Goal: Task Accomplishment & Management: Manage account settings

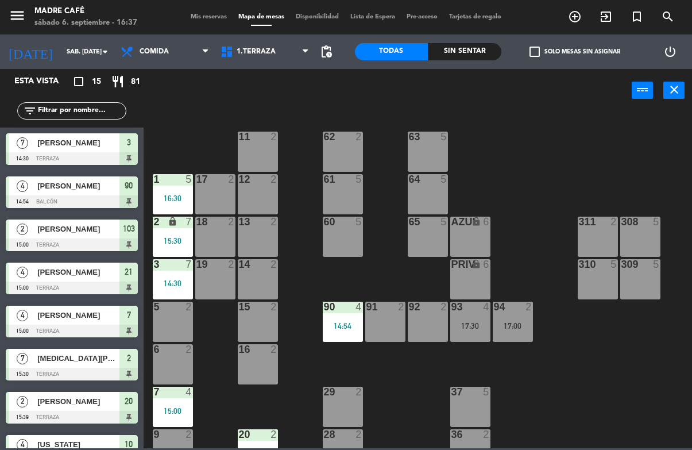
click at [467, 59] on div "Sin sentar" at bounding box center [464, 51] width 73 height 17
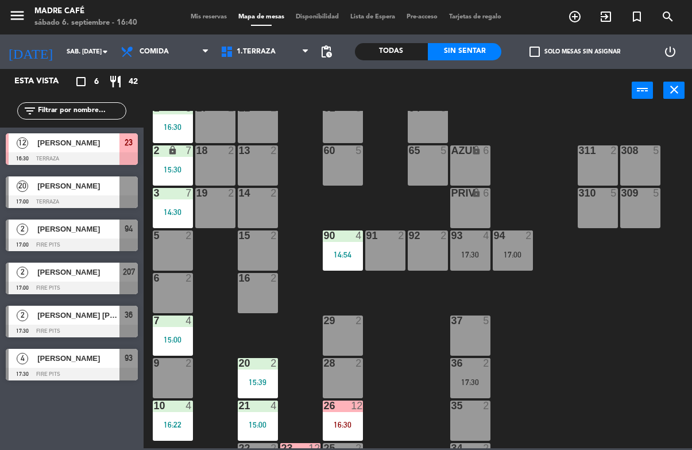
scroll to position [138, 0]
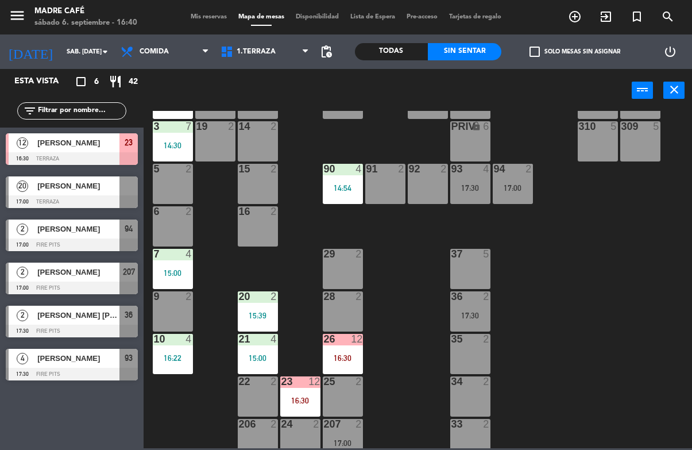
click at [176, 227] on div "6 2" at bounding box center [173, 226] width 40 height 40
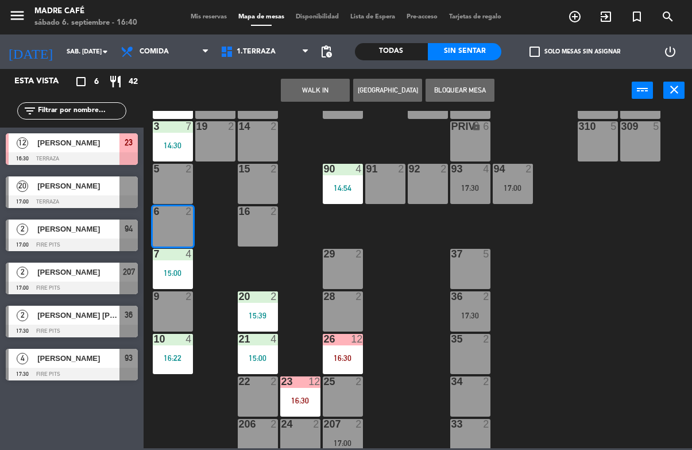
click at [327, 80] on button "WALK IN" at bounding box center [315, 90] width 69 height 23
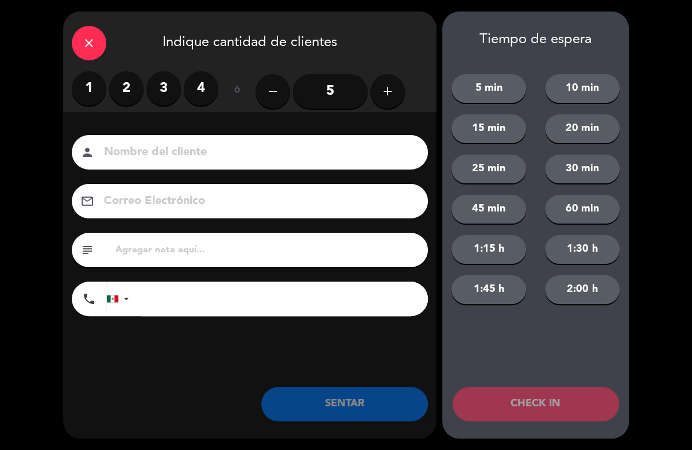
click at [126, 80] on label "2" at bounding box center [126, 88] width 34 height 34
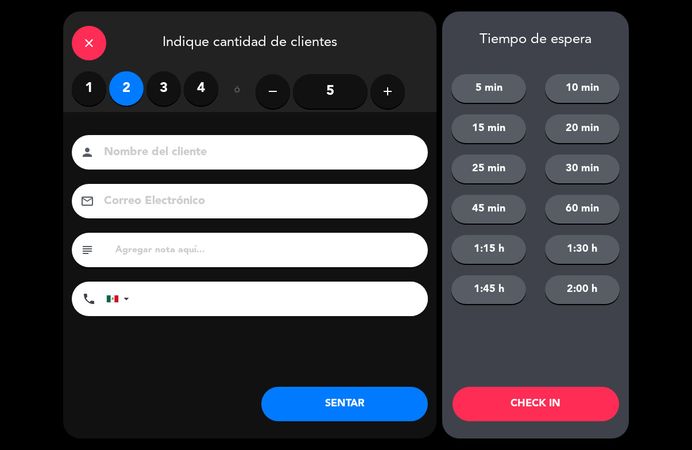
click at [299, 150] on input at bounding box center [258, 152] width 310 height 20
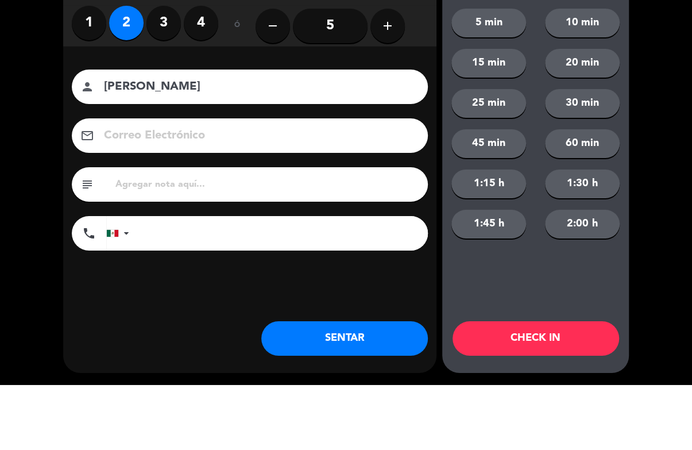
type input "[PERSON_NAME]"
click at [644, 44] on div "close Indique cantidad de clientes 1 2 3 4 ó remove 5 add Nombre del cliente pe…" at bounding box center [346, 225] width 692 height 450
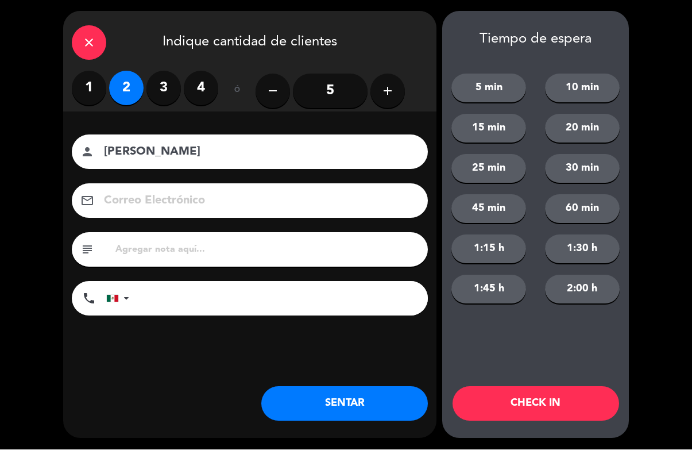
click at [534, 402] on button "CHECK IN" at bounding box center [535, 403] width 167 height 34
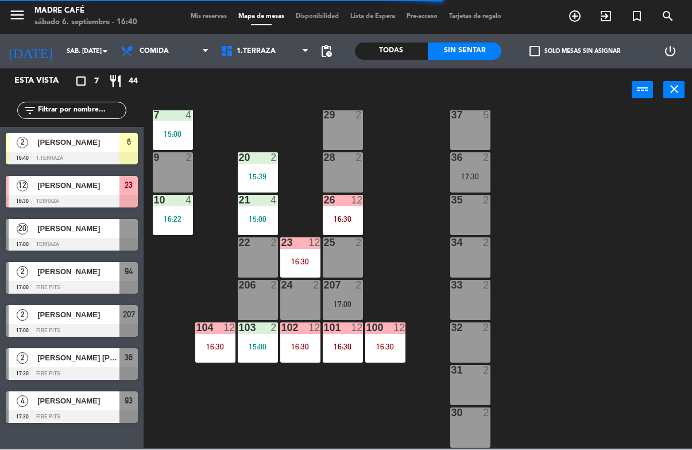
scroll to position [276, 0]
click at [606, 21] on icon "exit_to_app" at bounding box center [606, 17] width 14 height 14
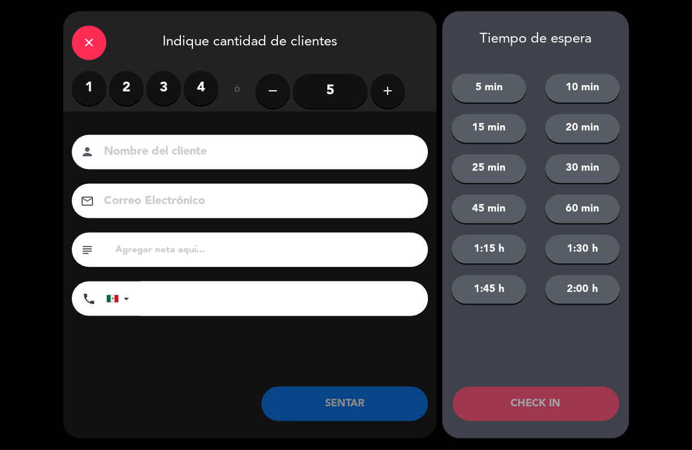
click at [331, 89] on input "5" at bounding box center [330, 91] width 75 height 34
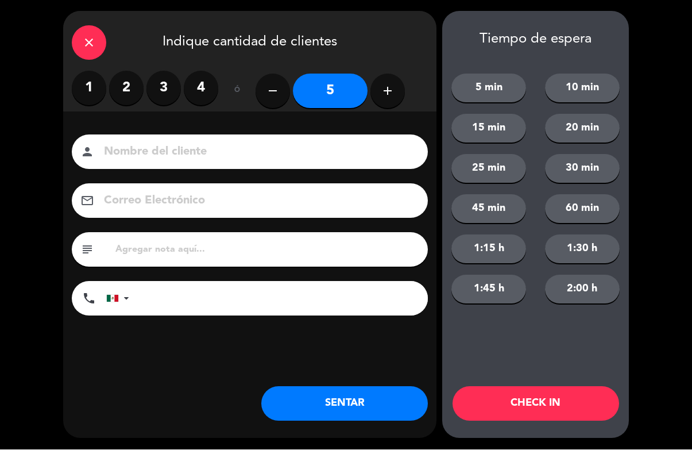
click at [349, 156] on input at bounding box center [258, 152] width 310 height 20
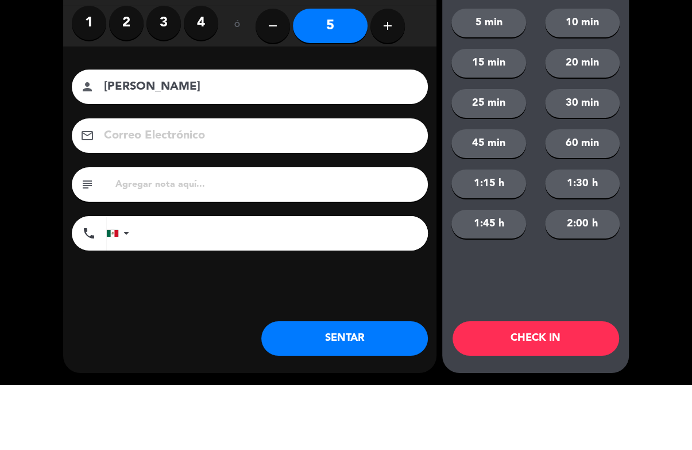
type input "[PERSON_NAME]"
click at [636, 69] on div "close Indique cantidad de clientes 1 2 3 4 ó remove 5 add Nombre del cliente pe…" at bounding box center [346, 225] width 692 height 450
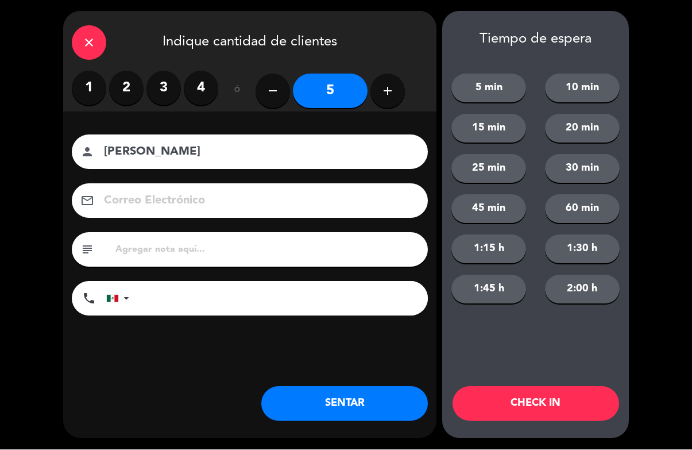
click at [658, 292] on div "close Indique cantidad de clientes 1 2 3 4 ó remove 5 add Nombre del cliente pe…" at bounding box center [346, 225] width 692 height 450
click at [92, 52] on div "close" at bounding box center [89, 43] width 34 height 34
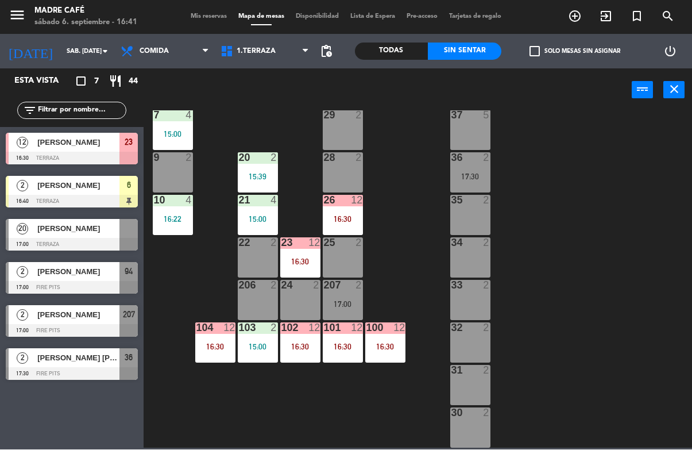
click at [90, 34] on div "[DATE] sáb. [DATE] arrow_drop_down" at bounding box center [57, 51] width 115 height 34
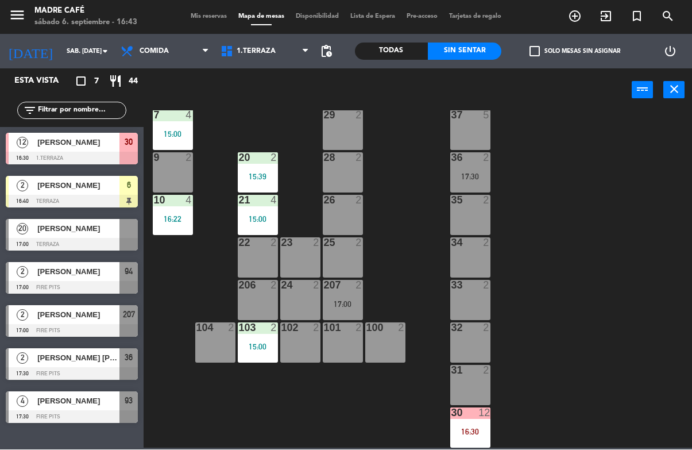
click at [483, 421] on div "30 12 16:30" at bounding box center [470, 428] width 40 height 40
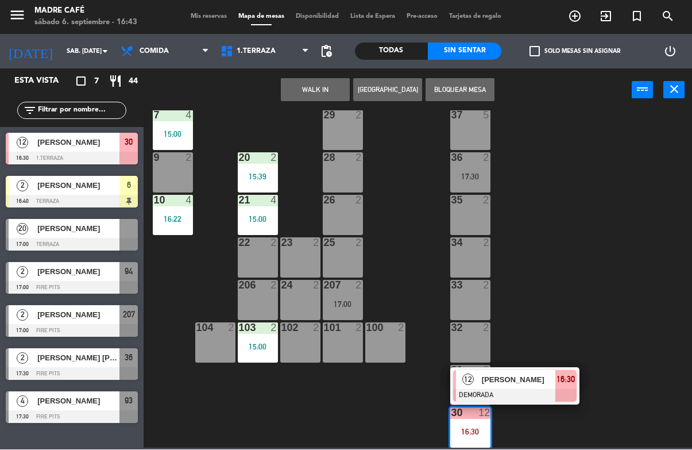
click at [523, 378] on span "[PERSON_NAME]" at bounding box center [518, 380] width 73 height 12
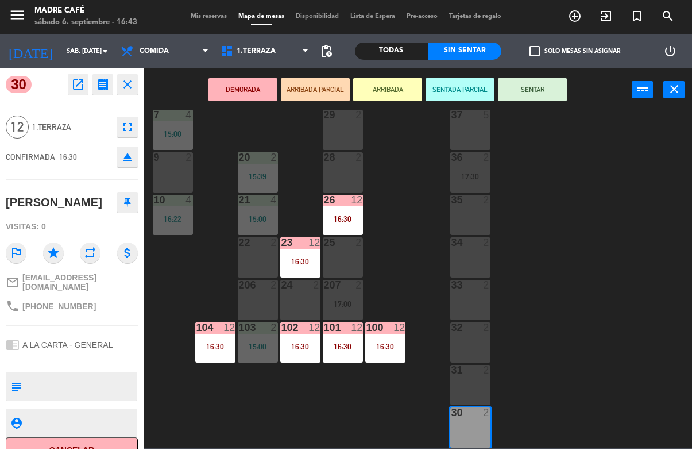
click at [544, 90] on button "SENTAR" at bounding box center [532, 90] width 69 height 23
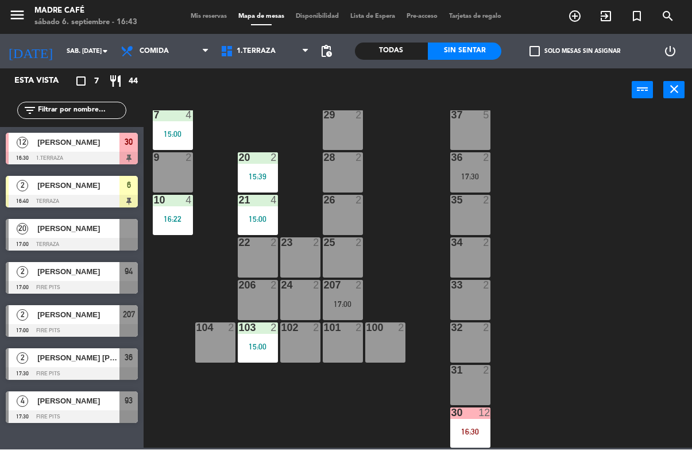
click at [505, 385] on div "11 2 63 5 62 2 12 2 1 5 16:30 61 5 64 5 17 2 13 2 2 lock 7 15:30 60 5 65 5 308 …" at bounding box center [420, 279] width 541 height 337
click at [478, 416] on div at bounding box center [469, 413] width 19 height 10
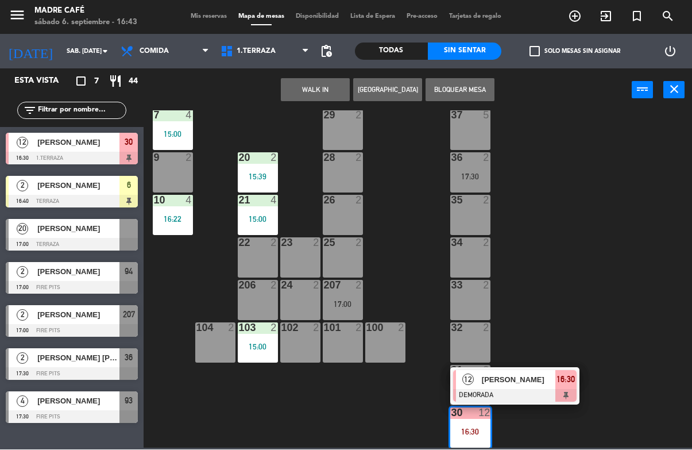
click at [504, 380] on span "[PERSON_NAME]" at bounding box center [518, 380] width 73 height 12
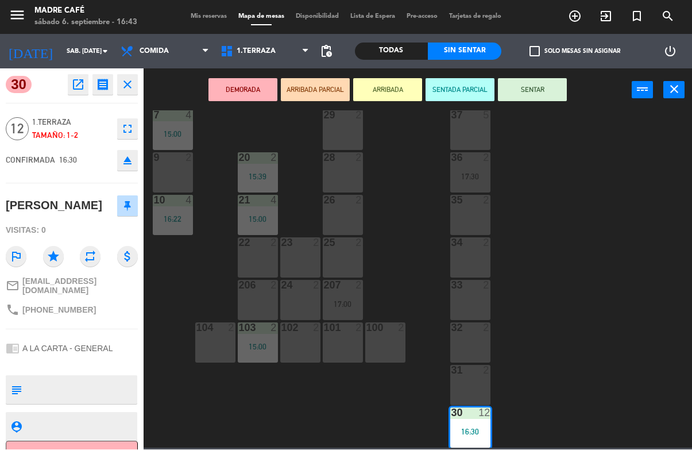
click at [546, 90] on button "SENTAR" at bounding box center [532, 90] width 69 height 23
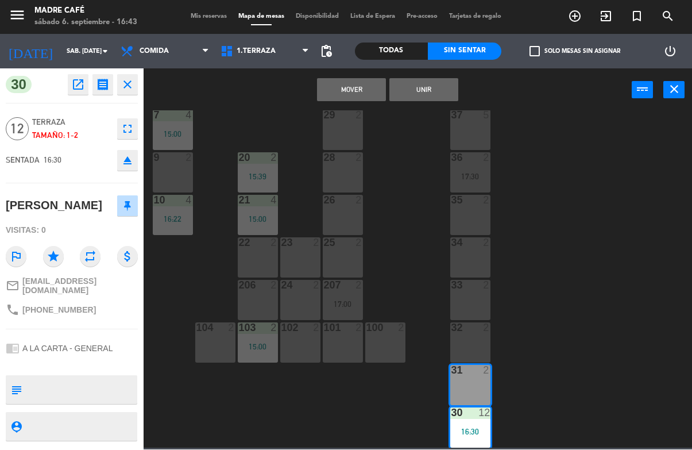
click at [456, 88] on button "Unir" at bounding box center [423, 90] width 69 height 23
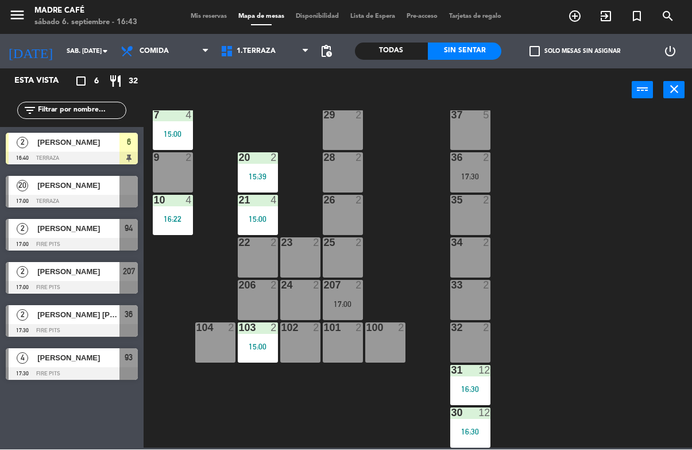
click at [408, 239] on div "11 2 63 5 62 2 12 2 1 5 16:30 61 5 64 5 17 2 13 2 2 lock 7 15:30 60 5 65 5 308 …" at bounding box center [420, 279] width 541 height 337
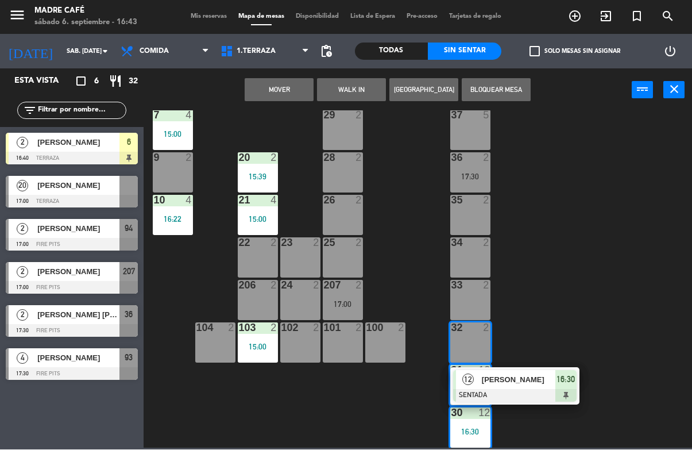
click at [291, 87] on button "Mover" at bounding box center [279, 90] width 69 height 23
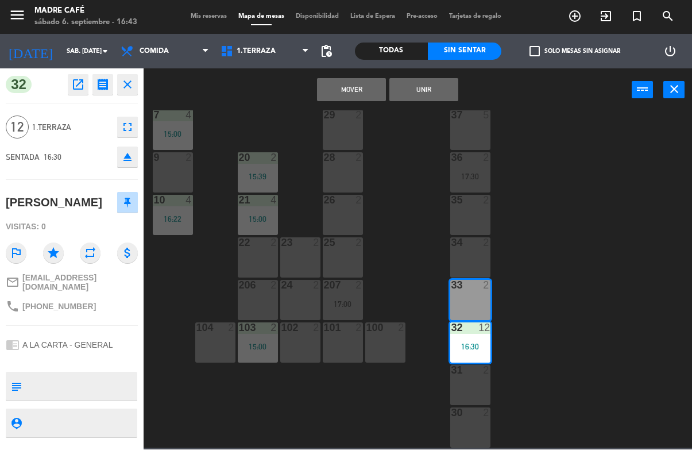
click at [367, 92] on button "Mover" at bounding box center [351, 90] width 69 height 23
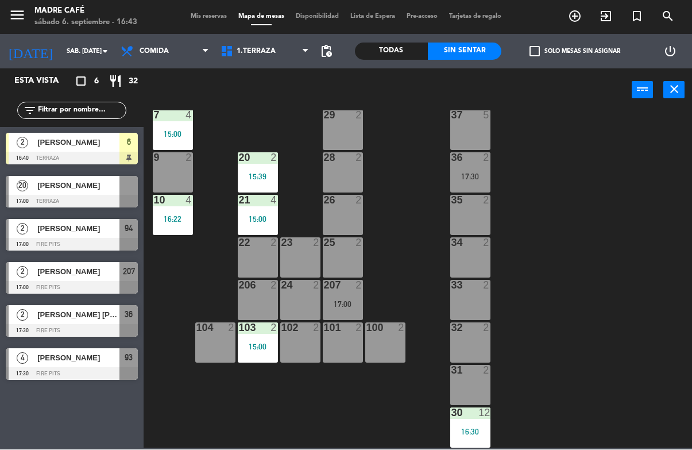
click at [472, 412] on div at bounding box center [469, 413] width 19 height 10
click at [547, 274] on div "11 2 63 5 62 2 12 2 1 5 16:30 61 5 64 5 17 2 13 2 2 lock 7 15:30 60 5 65 5 308 …" at bounding box center [420, 279] width 541 height 337
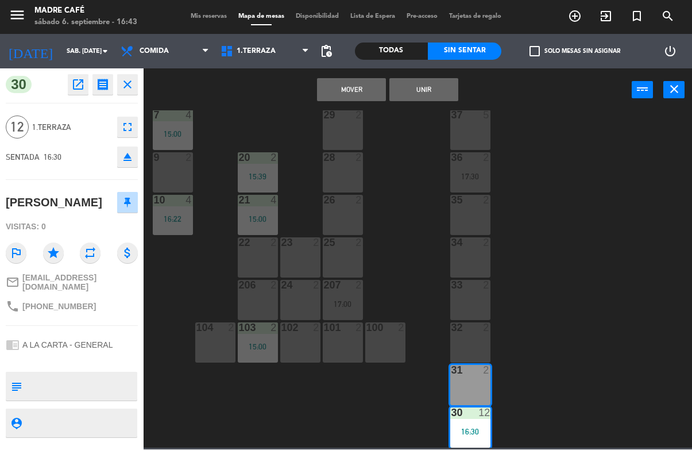
click at [440, 85] on button "Unir" at bounding box center [423, 90] width 69 height 23
click at [439, 94] on button "Unir" at bounding box center [423, 90] width 69 height 23
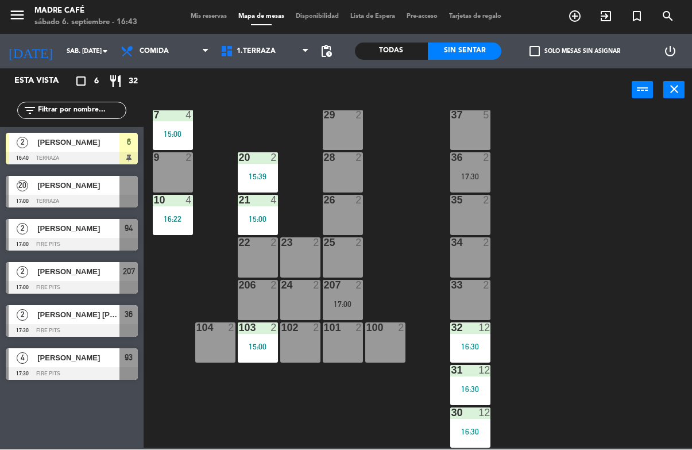
click at [559, 247] on div "11 2 63 5 62 2 12 2 1 5 16:30 61 5 64 5 17 2 13 2 2 lock 7 15:30 60 5 65 5 308 …" at bounding box center [420, 279] width 541 height 337
click at [604, 1] on div "menu Madre Café sábado 6. septiembre - 16:44 Mis reservas Mapa de mesas Disponi…" at bounding box center [346, 17] width 692 height 34
click at [602, 16] on icon "exit_to_app" at bounding box center [606, 17] width 14 height 14
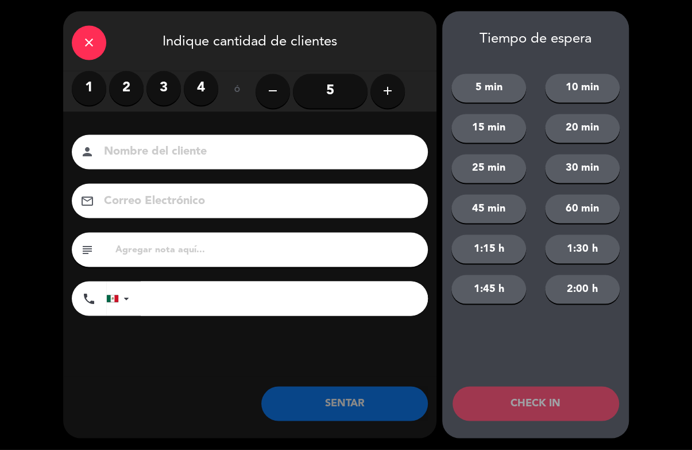
click at [332, 90] on input "5" at bounding box center [330, 91] width 75 height 34
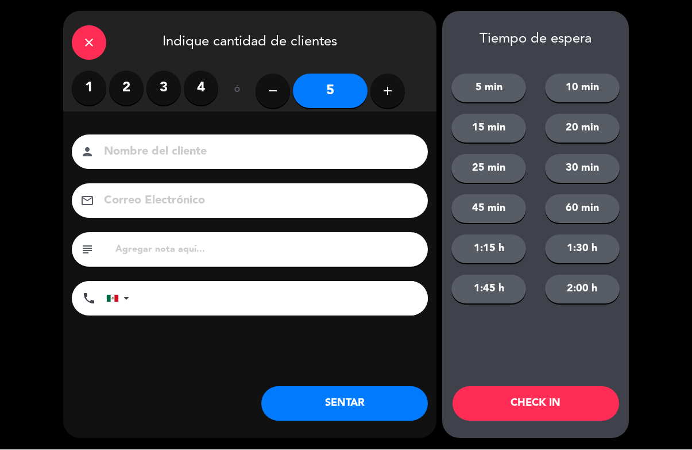
click at [253, 156] on input at bounding box center [258, 152] width 310 height 20
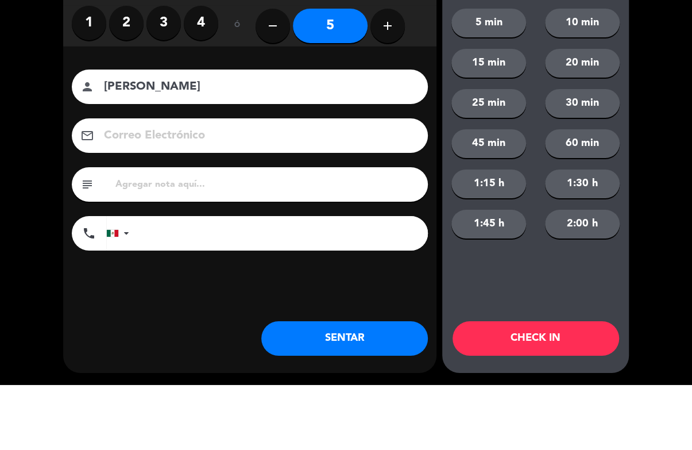
type input "[PERSON_NAME]"
click at [658, 52] on div "close Indique cantidad de clientes 1 2 3 4 ó remove 5 add Nombre del cliente pe…" at bounding box center [346, 225] width 692 height 450
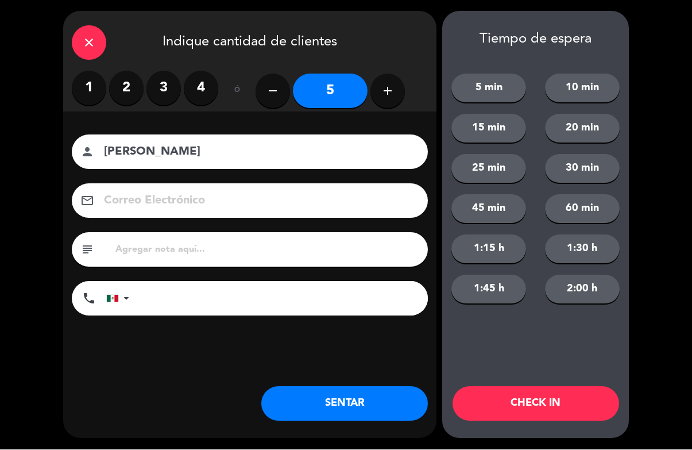
click at [75, 37] on div "close" at bounding box center [89, 43] width 34 height 34
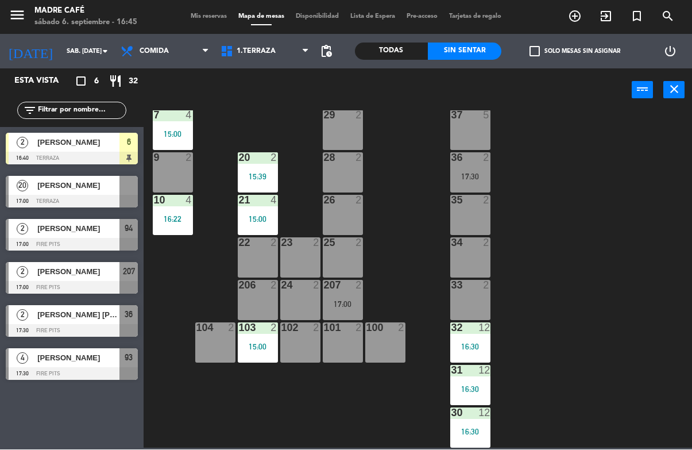
click at [573, 21] on icon "add_circle_outline" at bounding box center [575, 17] width 14 height 14
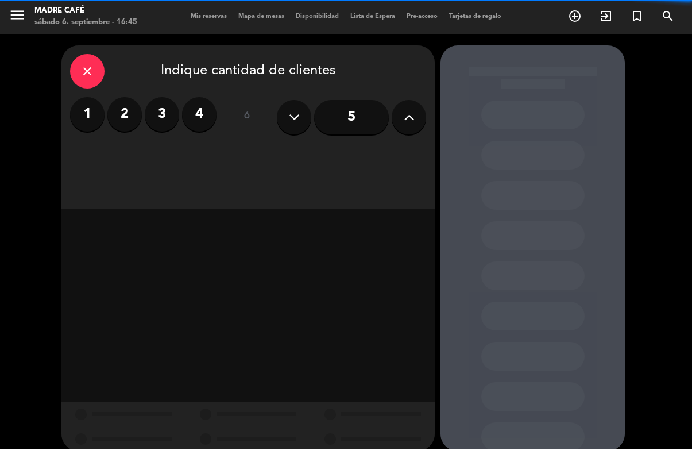
click at [374, 121] on input "5" at bounding box center [351, 117] width 75 height 34
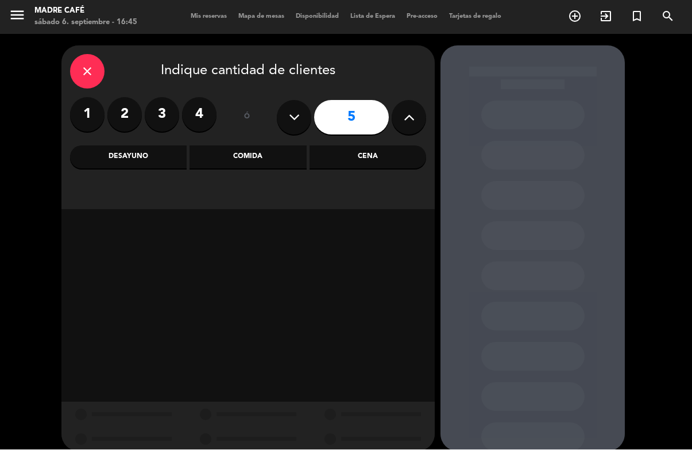
click at [355, 156] on div "Cena" at bounding box center [367, 157] width 117 height 23
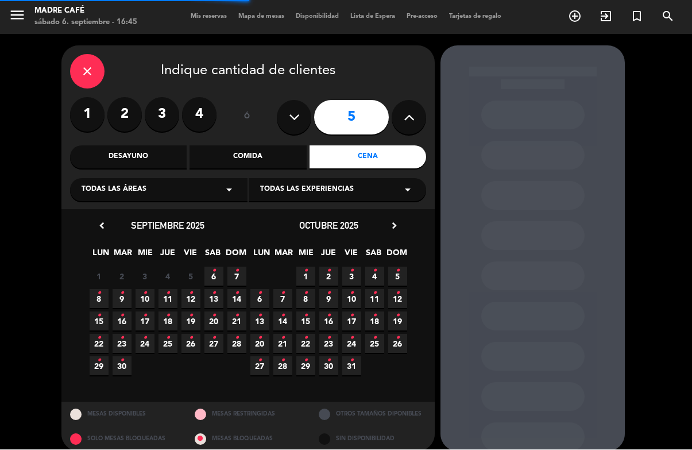
click at [262, 160] on div "Comida" at bounding box center [247, 157] width 117 height 23
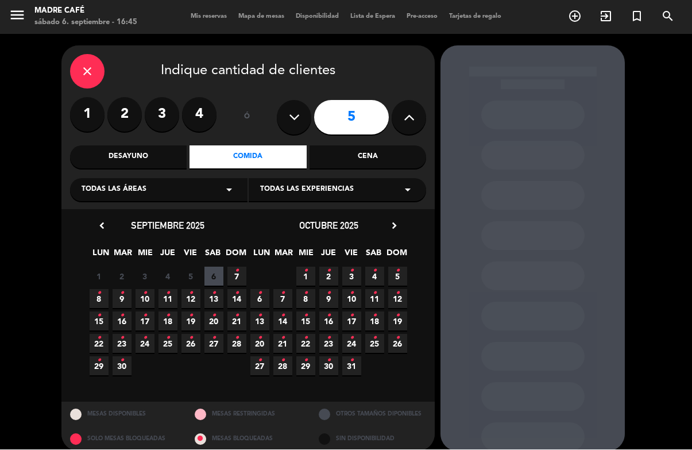
click at [92, 68] on icon "close" at bounding box center [87, 72] width 14 height 14
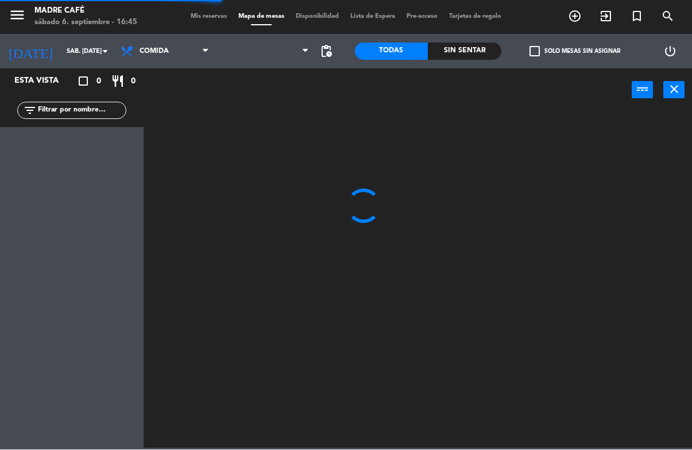
click at [87, 111] on input "text" at bounding box center [81, 110] width 89 height 13
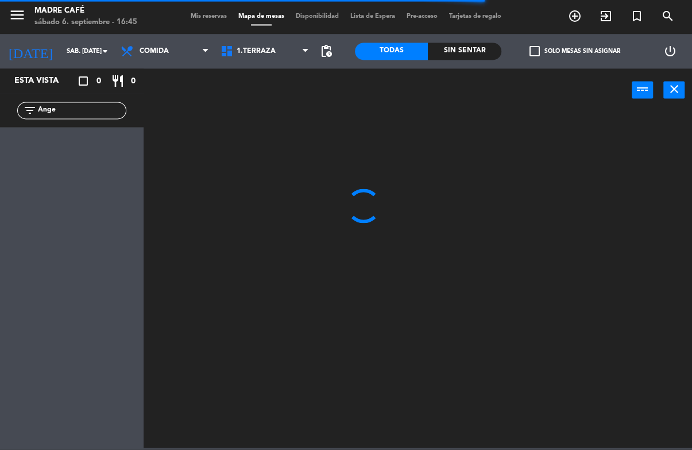
click at [629, 150] on div at bounding box center [420, 279] width 541 height 337
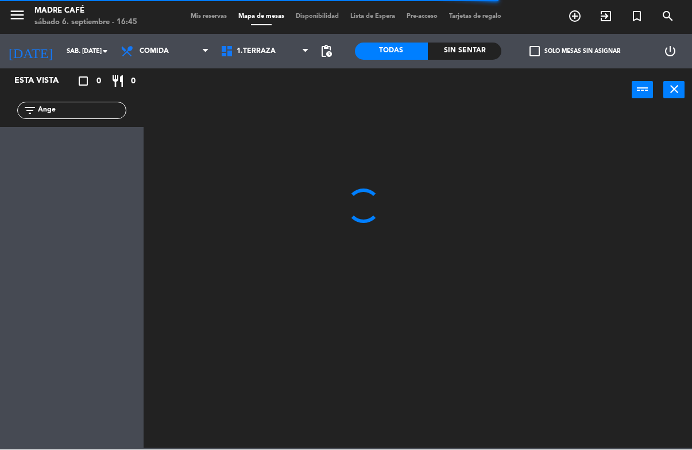
click at [640, 153] on div at bounding box center [420, 279] width 541 height 337
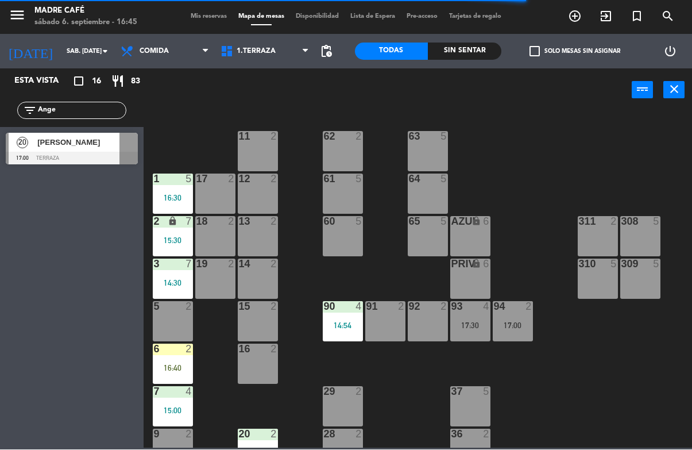
click at [101, 109] on input "Ange" at bounding box center [81, 110] width 89 height 13
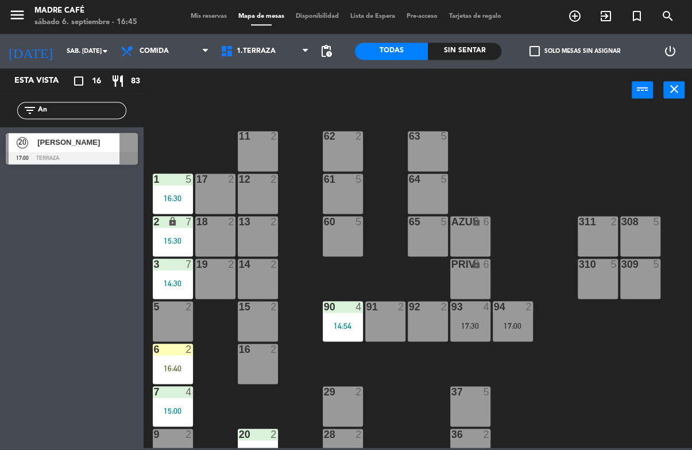
type input "A"
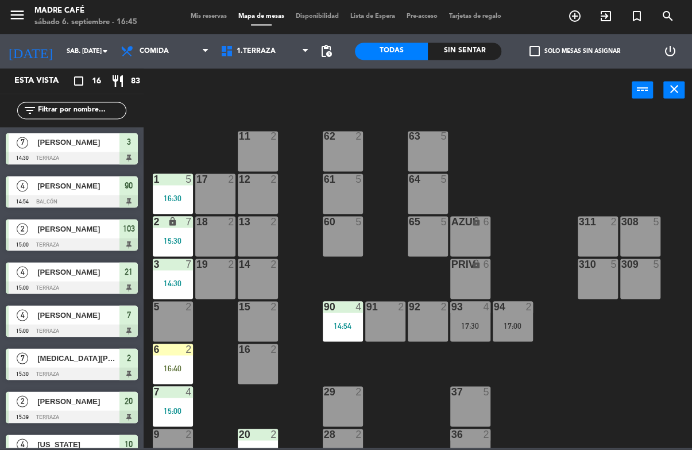
click at [608, 133] on div "11 2 63 5 62 2 12 2 1 5 16:30 61 5 64 5 17 2 13 2 2 lock 7 15:30 60 5 65 5 308 …" at bounding box center [420, 279] width 541 height 337
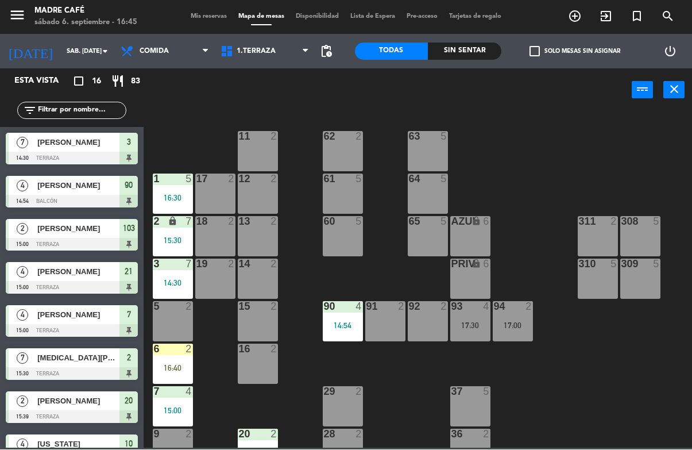
click at [565, 15] on span "add_circle_outline" at bounding box center [574, 17] width 31 height 20
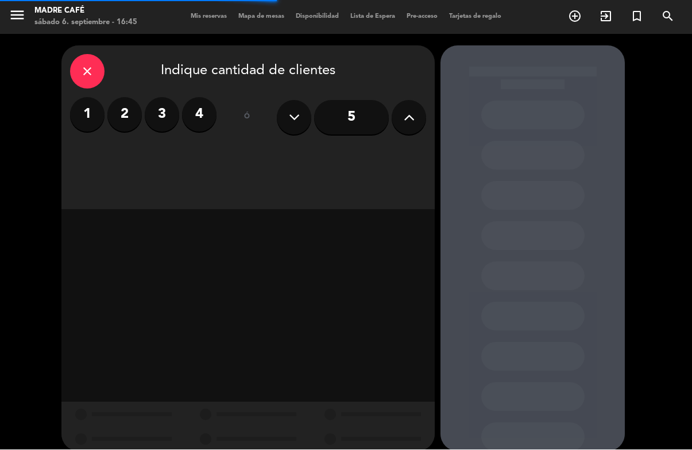
click at [350, 112] on input "5" at bounding box center [351, 117] width 75 height 34
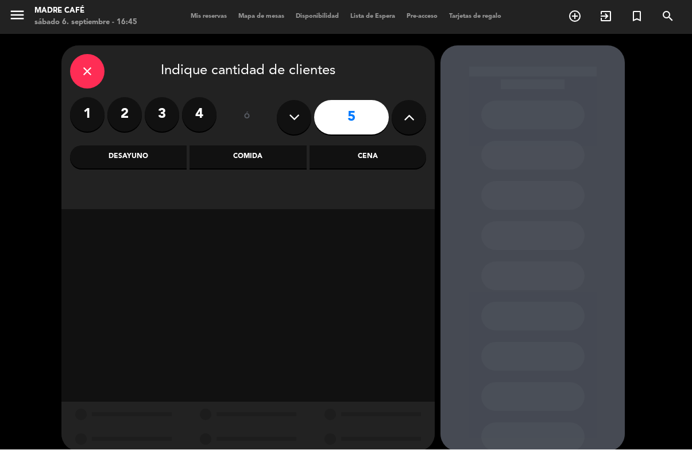
click at [254, 162] on div "Comida" at bounding box center [247, 157] width 117 height 23
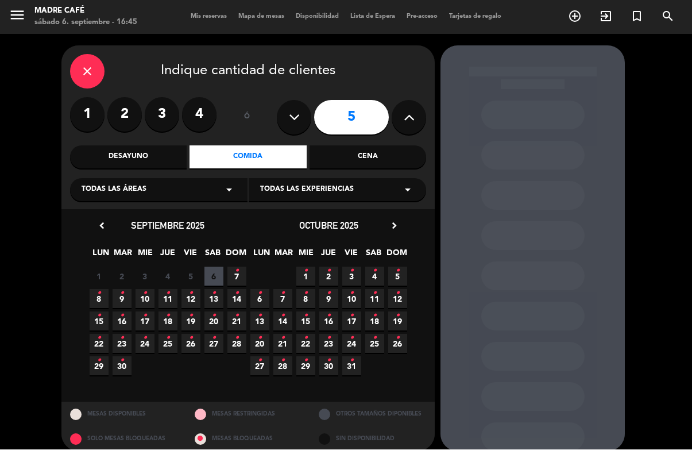
click at [220, 268] on span "6" at bounding box center [213, 276] width 19 height 19
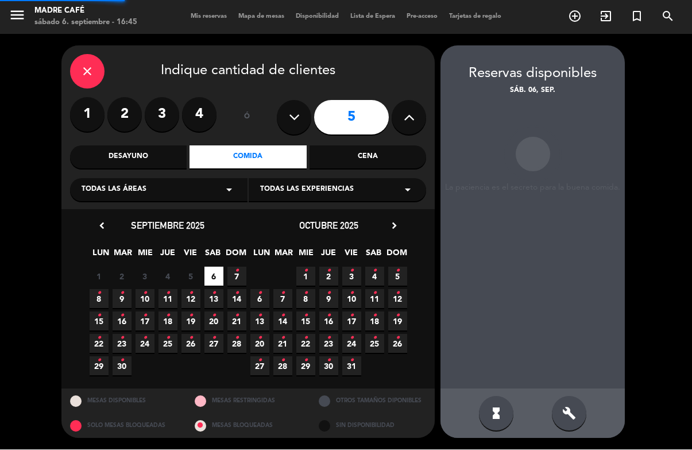
scroll to position [43, 0]
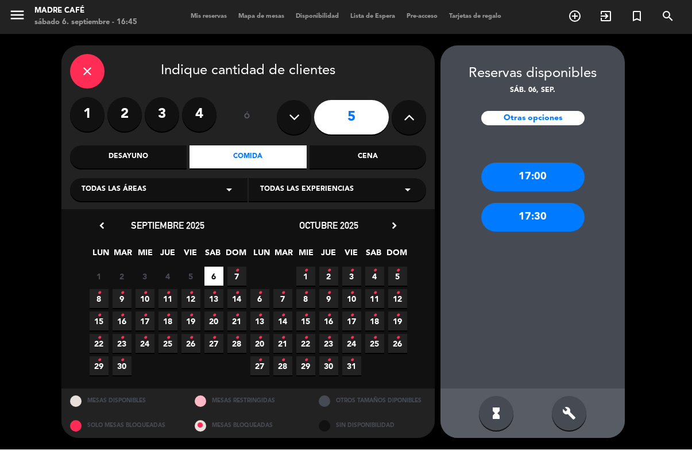
click at [541, 163] on div "17:00" at bounding box center [532, 177] width 103 height 29
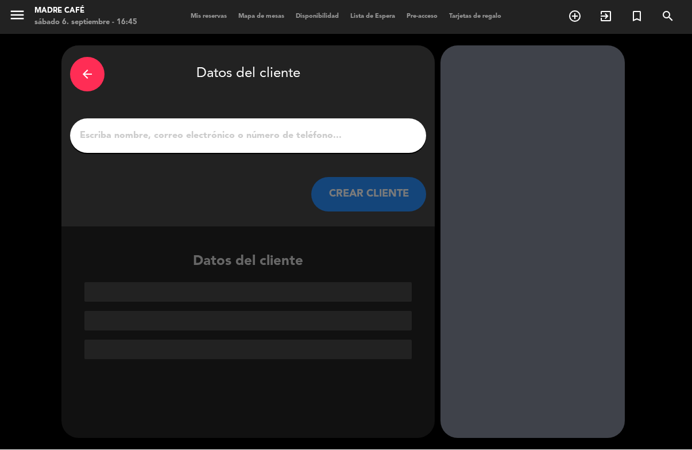
click at [273, 128] on input "1" at bounding box center [248, 136] width 339 height 16
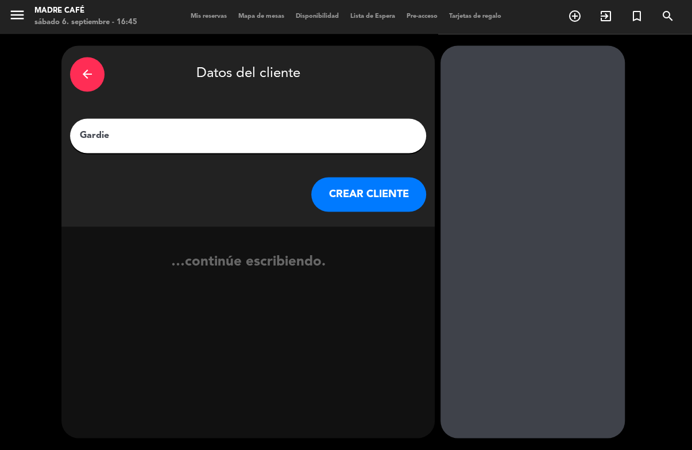
type input "Gardier"
click at [355, 177] on button "CREAR CLIENTE" at bounding box center [368, 194] width 115 height 34
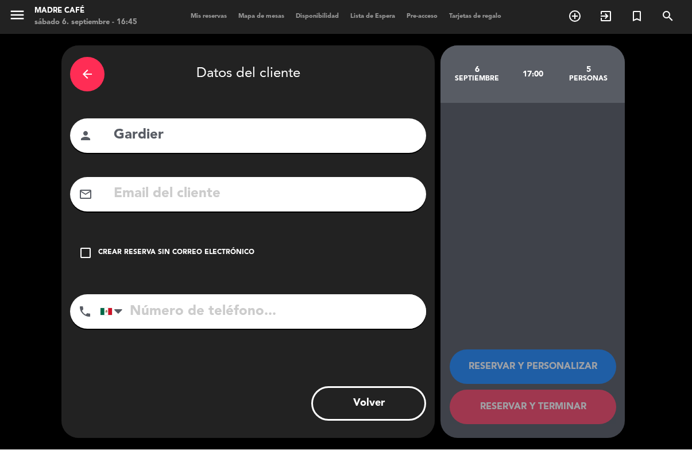
click at [224, 247] on div "Crear reserva sin correo electrónico" at bounding box center [176, 252] width 156 height 11
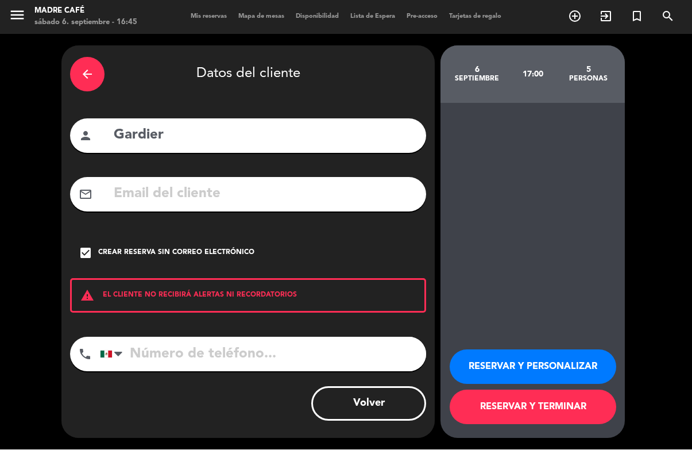
click at [551, 411] on button "RESERVAR Y TERMINAR" at bounding box center [533, 407] width 167 height 34
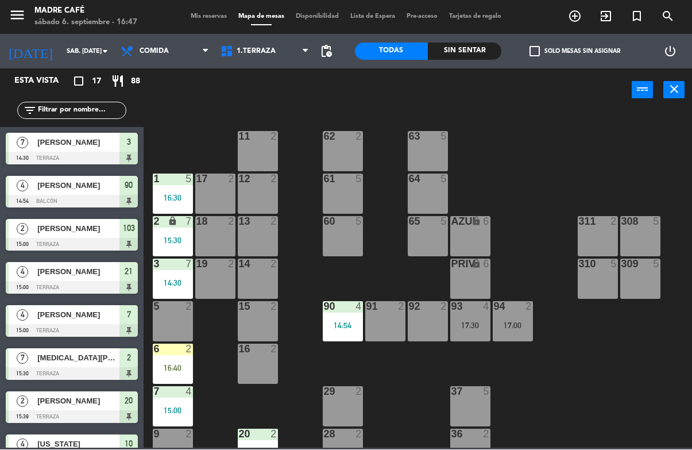
click at [90, 106] on input "text" at bounding box center [81, 110] width 89 height 13
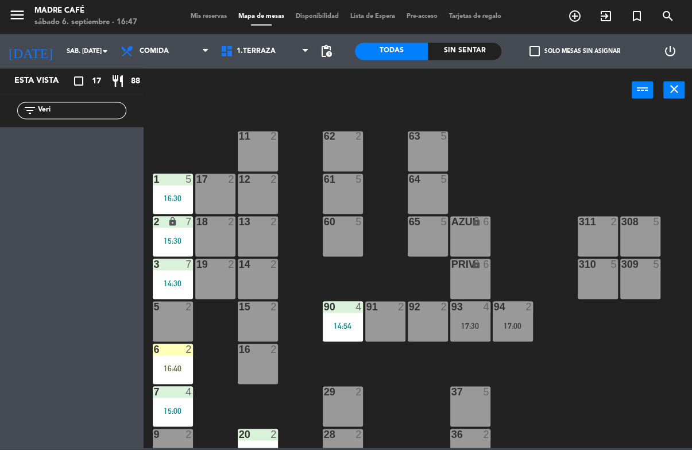
click at [609, 112] on div "11 2 63 5 62 2 12 2 1 5 16:30 61 5 64 5 17 2 13 2 2 lock 7 15:30 60 5 65 5 308 …" at bounding box center [420, 279] width 541 height 337
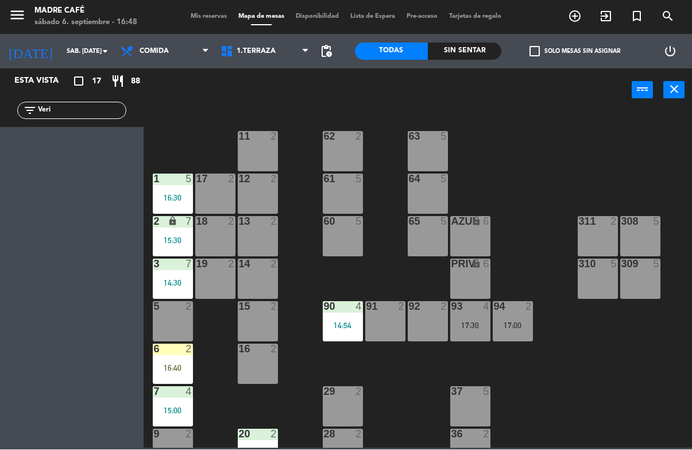
click at [90, 113] on input "Veri" at bounding box center [81, 110] width 89 height 13
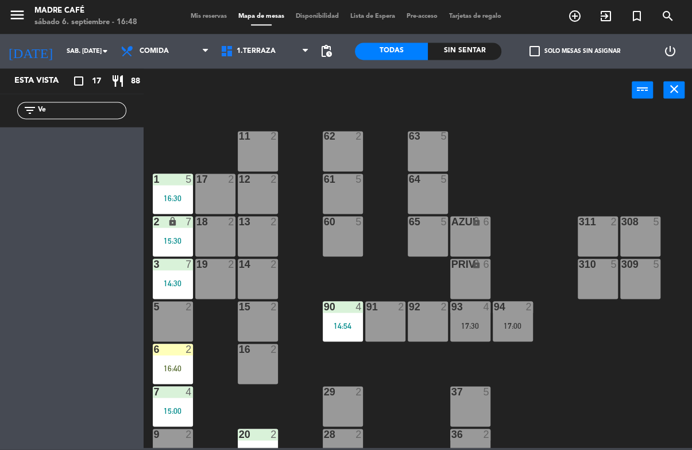
type input "V"
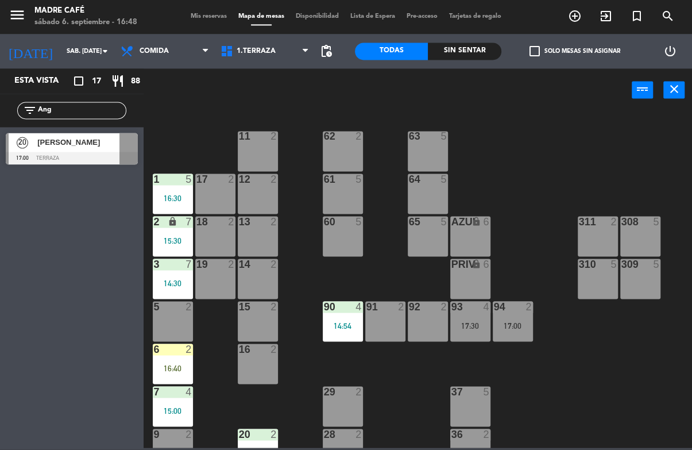
type input "Ang"
click at [542, 168] on div "11 2 63 5 62 2 12 2 1 5 16:30 61 5 64 5 17 2 13 2 2 lock 7 15:30 60 5 65 5 308 …" at bounding box center [420, 279] width 541 height 337
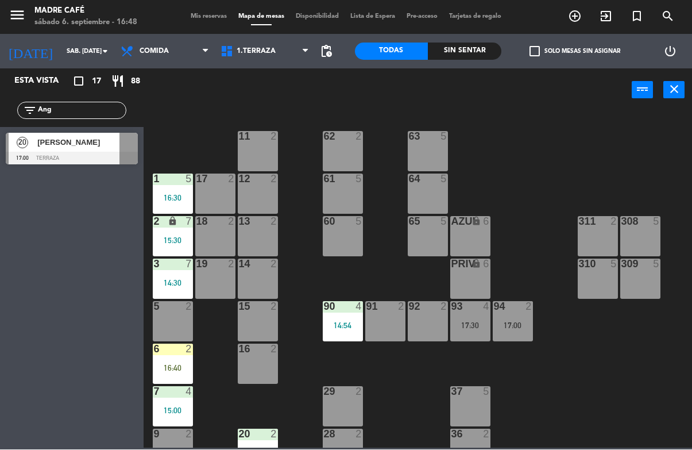
click at [97, 145] on span "[PERSON_NAME]" at bounding box center [78, 143] width 82 height 12
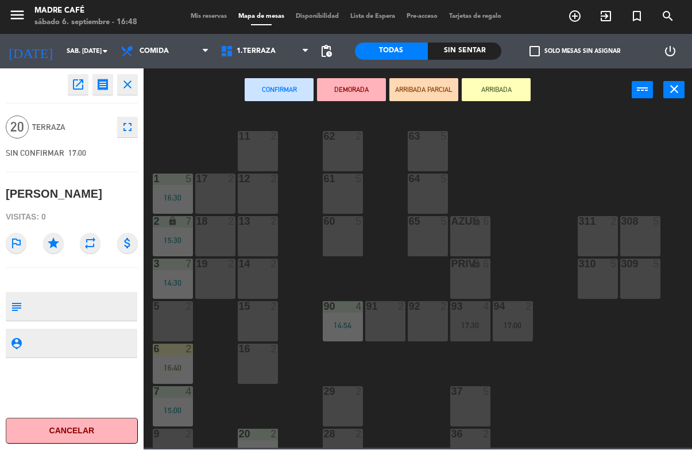
click at [493, 89] on button "ARRIBADA" at bounding box center [496, 90] width 69 height 23
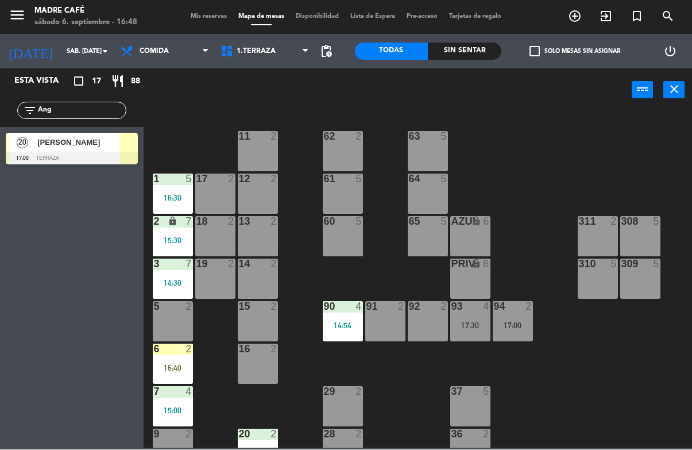
click at [86, 104] on input "Ang" at bounding box center [81, 110] width 89 height 13
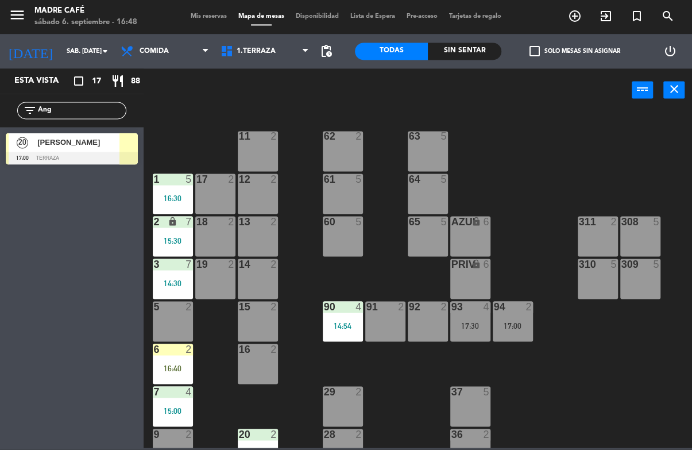
click at [95, 112] on input "Ang" at bounding box center [81, 110] width 89 height 13
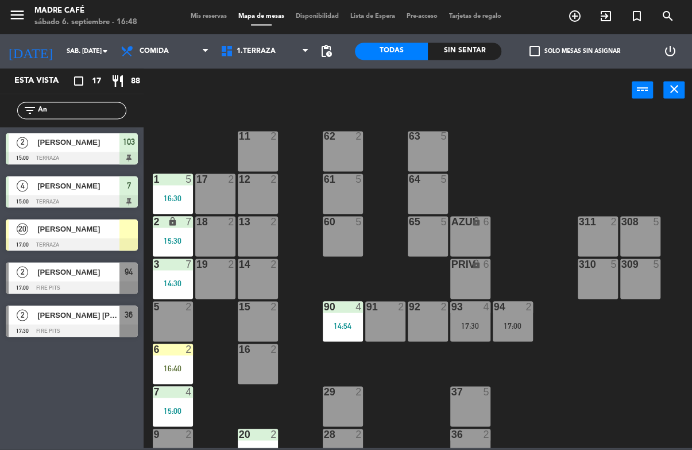
type input "A"
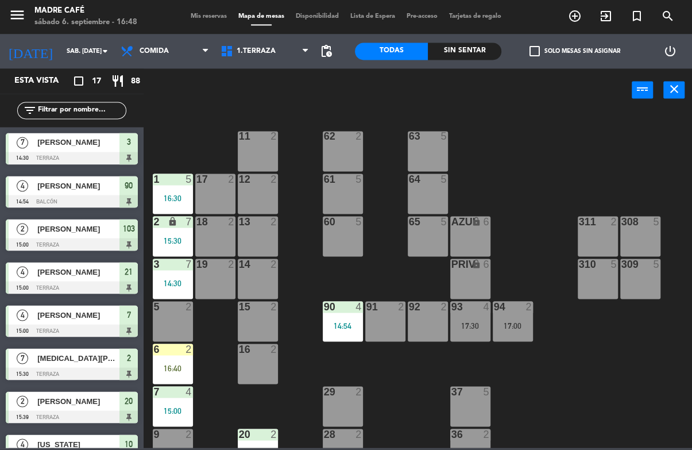
click at [551, 119] on div "11 2 63 5 62 2 12 2 1 5 16:30 61 5 64 5 17 2 13 2 2 lock 7 15:30 60 5 65 5 308 …" at bounding box center [420, 279] width 541 height 337
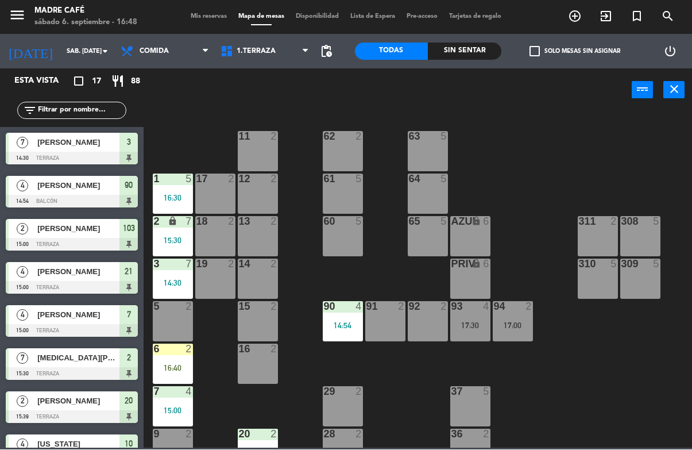
click at [450, 55] on div "Sin sentar" at bounding box center [464, 51] width 73 height 17
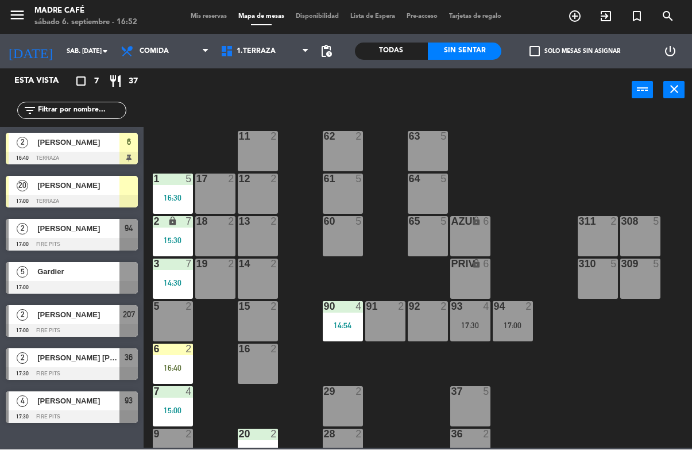
click at [249, 33] on div "menu Madre Café sábado 6. septiembre - 16:52 Mis reservas Mapa de mesas Disponi…" at bounding box center [346, 17] width 692 height 34
click at [273, 56] on span "1.Terraza" at bounding box center [265, 51] width 100 height 25
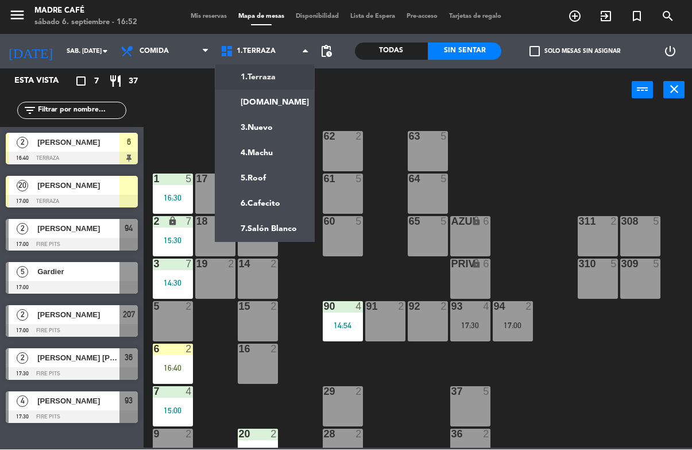
click at [290, 95] on ng-component "menu Madre Café sábado 6. septiembre - 16:52 Mis reservas Mapa de mesas Disponi…" at bounding box center [346, 224] width 692 height 448
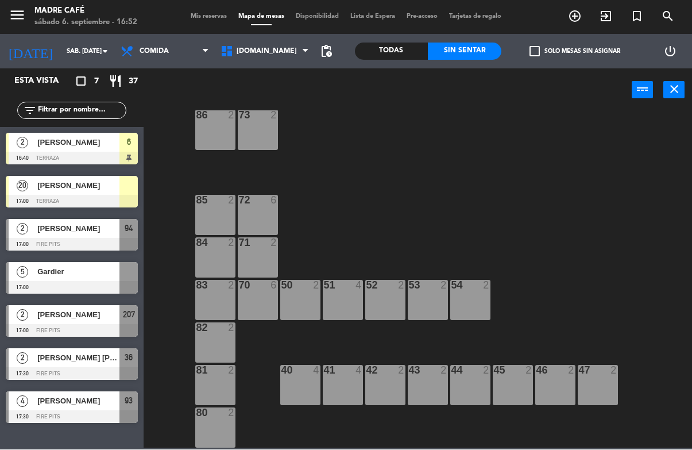
scroll to position [64, 0]
click at [295, 385] on div "17:00" at bounding box center [300, 389] width 40 height 8
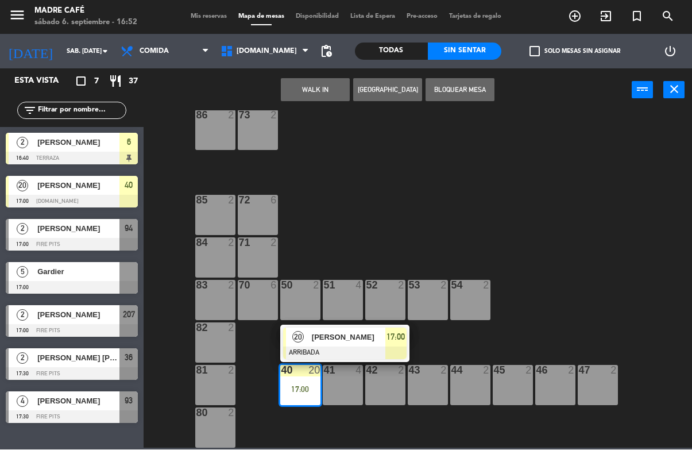
click at [346, 334] on span "[PERSON_NAME]" at bounding box center [348, 337] width 73 height 12
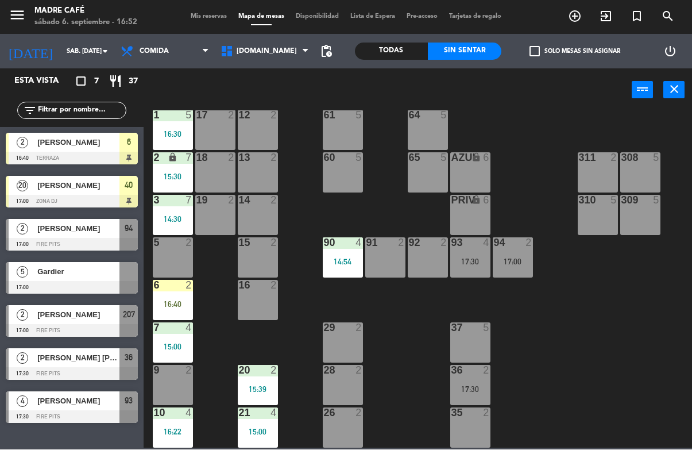
click at [295, 396] on div "11 2 63 5 62 2 12 2 1 5 16:30 61 5 64 5 17 2 13 2 2 lock 7 15:30 60 5 65 5 308 …" at bounding box center [420, 279] width 541 height 337
click at [347, 346] on div "29 2" at bounding box center [343, 343] width 40 height 40
click at [398, 339] on div "11 2 63 5 62 2 12 2 1 5 16:30 61 5 64 5 17 2 13 2 2 lock 7 15:30 60 5 65 5 308 …" at bounding box center [420, 279] width 541 height 337
click at [301, 46] on span "[DOMAIN_NAME]" at bounding box center [265, 51] width 100 height 25
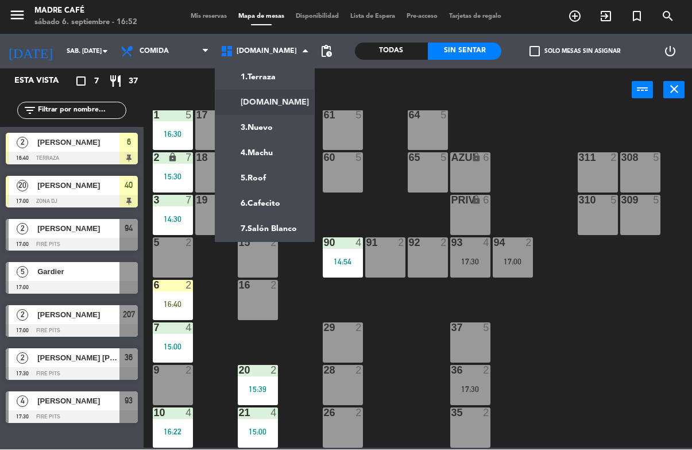
click at [282, 128] on ng-component "menu Madre Café sábado 6. septiembre - 16:52 Mis reservas Mapa de mesas Disponi…" at bounding box center [346, 224] width 692 height 448
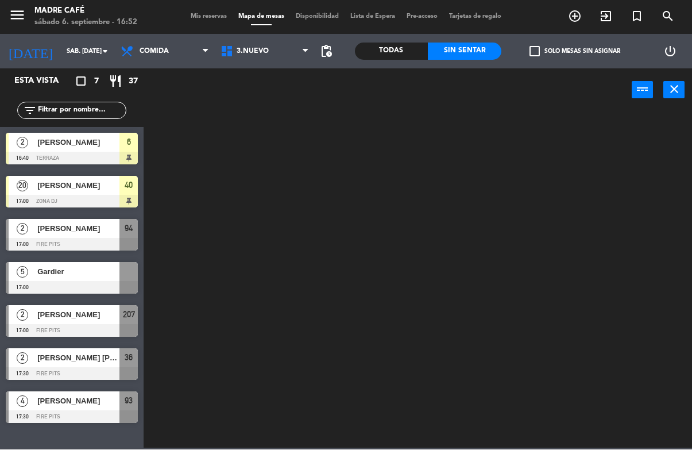
scroll to position [0, 0]
click at [257, 48] on span "3.Nuevo" at bounding box center [253, 52] width 32 height 8
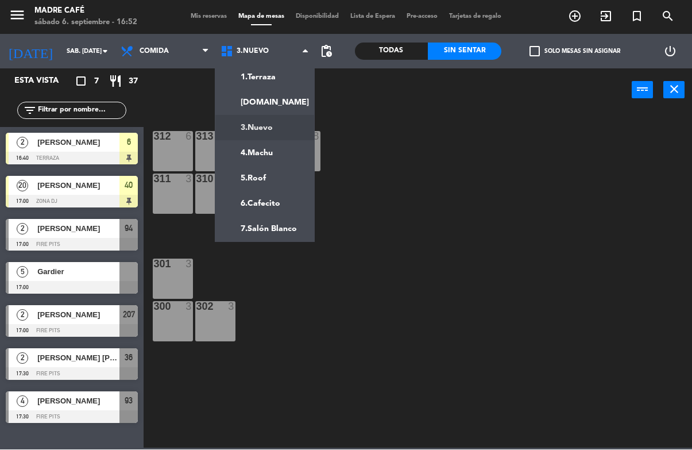
click at [280, 99] on ng-component "menu Madre Café sábado 6. septiembre - 16:52 Mis reservas Mapa de mesas Disponi…" at bounding box center [346, 224] width 692 height 448
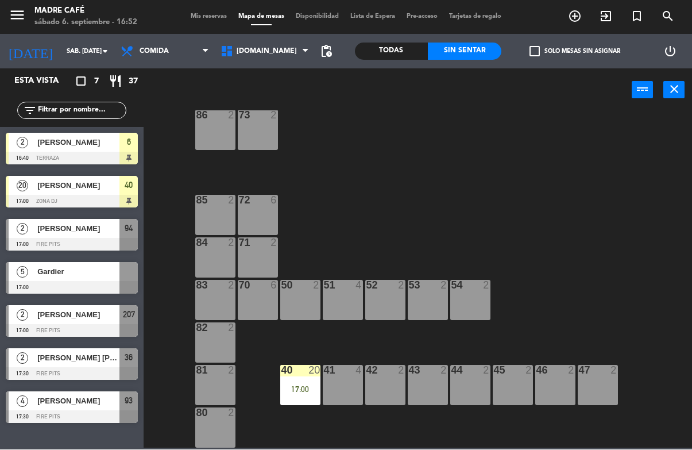
scroll to position [64, 0]
click at [297, 394] on div "40 20 17:00" at bounding box center [300, 385] width 40 height 40
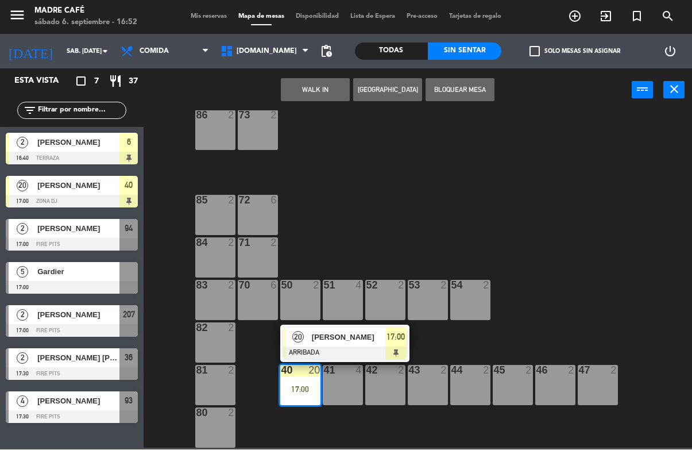
click at [357, 347] on div at bounding box center [344, 353] width 123 height 13
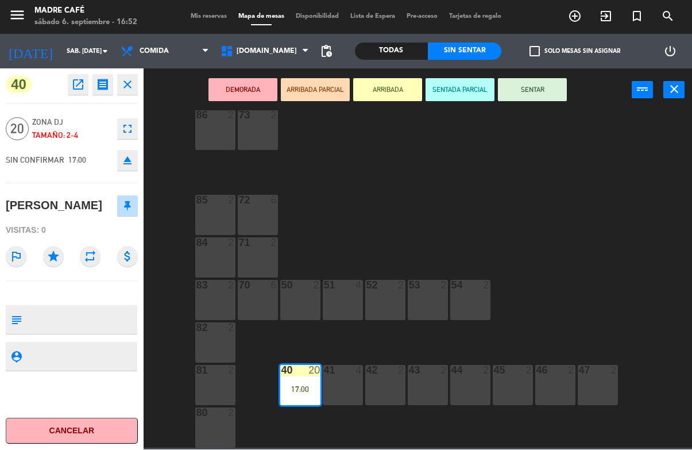
click at [533, 96] on button "SENTAR" at bounding box center [532, 90] width 69 height 23
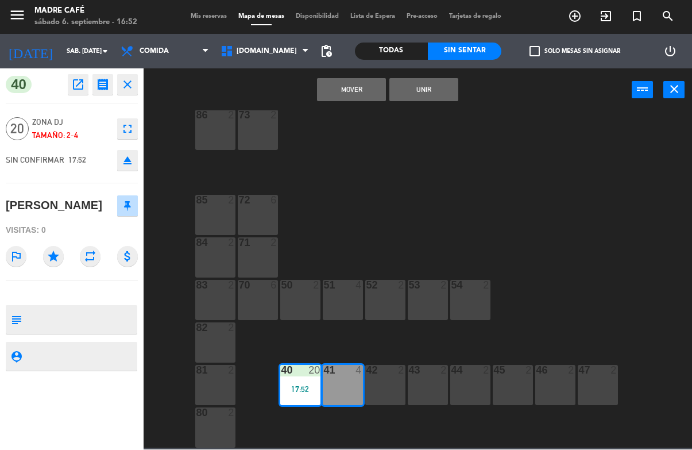
click at [438, 88] on button "Unir" at bounding box center [423, 90] width 69 height 23
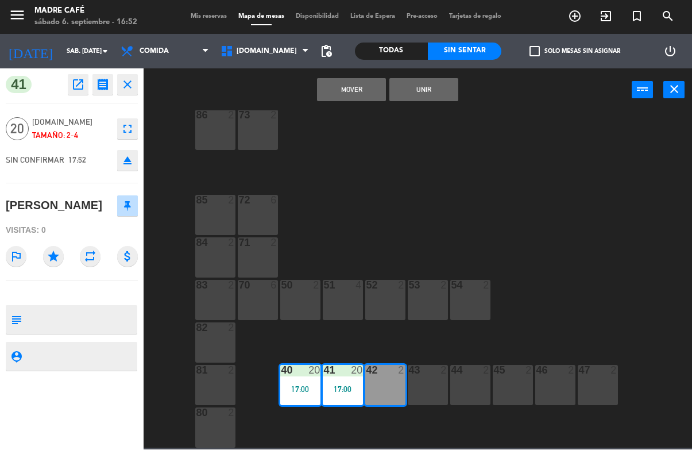
click at [440, 96] on button "Unir" at bounding box center [423, 90] width 69 height 23
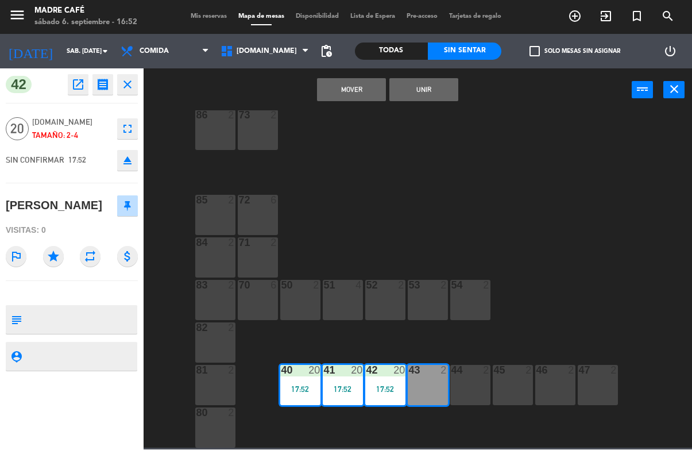
click at [433, 84] on button "Unir" at bounding box center [423, 90] width 69 height 23
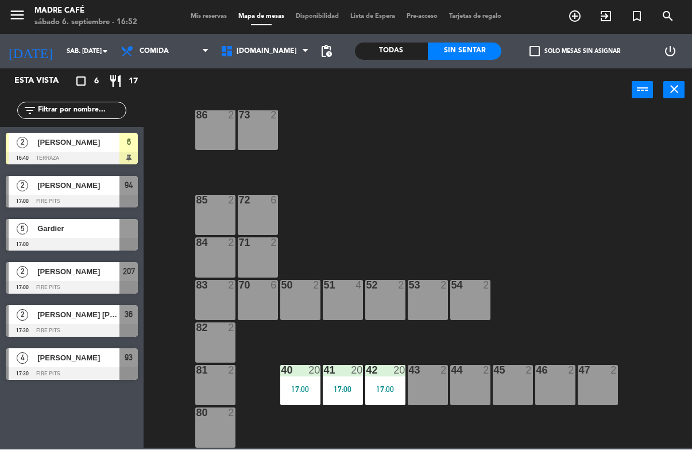
click at [450, 384] on div "44 2" at bounding box center [470, 385] width 40 height 40
click at [545, 334] on div "87 2 74 2 75 2 76 2 86 2 73 2 72 6 85 2 71 2 84 2 70 6 83 2 50 2 51 4 52 2 53 2…" at bounding box center [420, 279] width 541 height 337
click at [496, 144] on div "87 2 74 2 75 2 76 2 86 2 73 2 72 6 85 2 71 2 84 2 70 6 83 2 50 2 51 4 52 2 53 2…" at bounding box center [420, 279] width 541 height 337
click at [515, 136] on div "87 2 74 2 75 2 76 2 86 2 73 2 72 6 85 2 71 2 84 2 70 6 83 2 50 2 51 4 52 2 53 2…" at bounding box center [420, 279] width 541 height 337
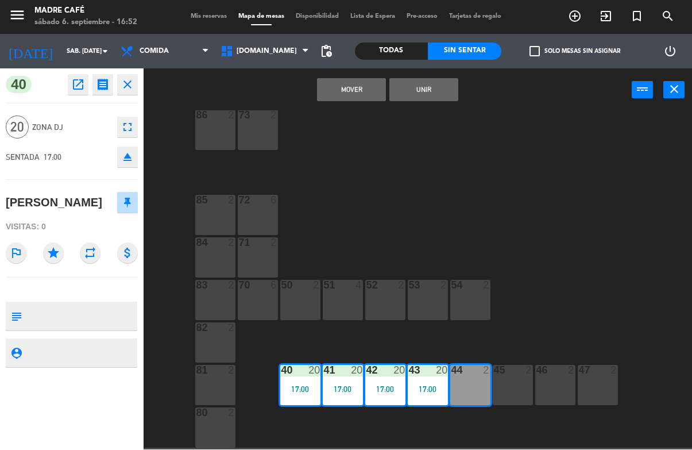
click at [441, 89] on button "Unir" at bounding box center [423, 90] width 69 height 23
click at [418, 87] on button "Unir" at bounding box center [423, 90] width 69 height 23
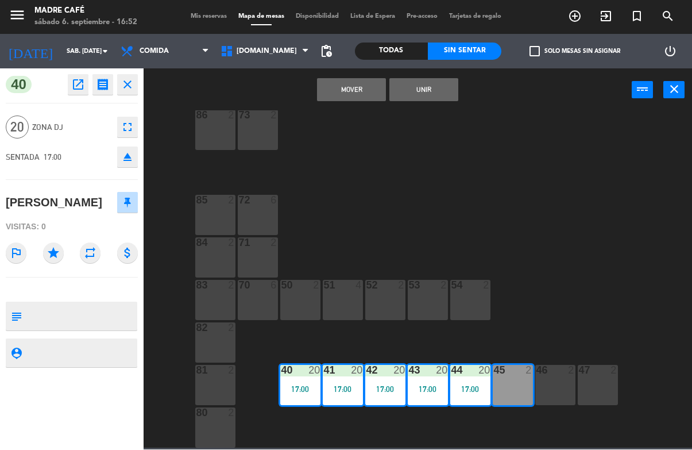
click at [432, 94] on button "Unir" at bounding box center [423, 90] width 69 height 23
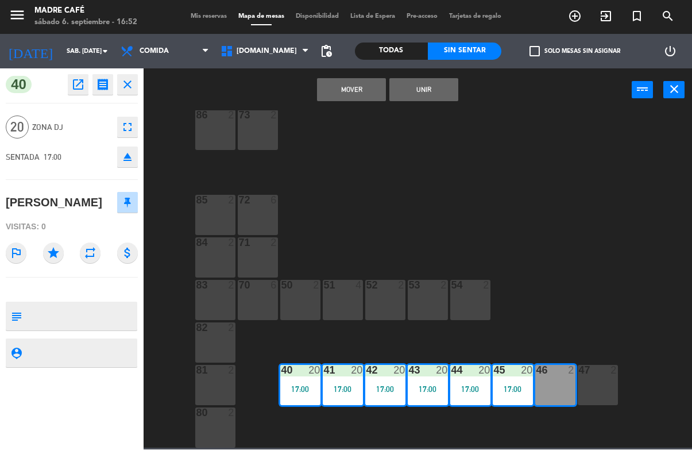
click at [428, 86] on button "Unir" at bounding box center [423, 90] width 69 height 23
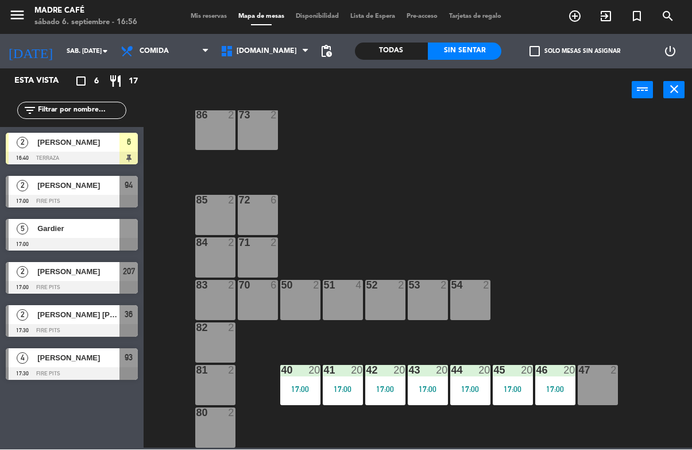
click at [577, 19] on icon "add_circle_outline" at bounding box center [575, 17] width 14 height 14
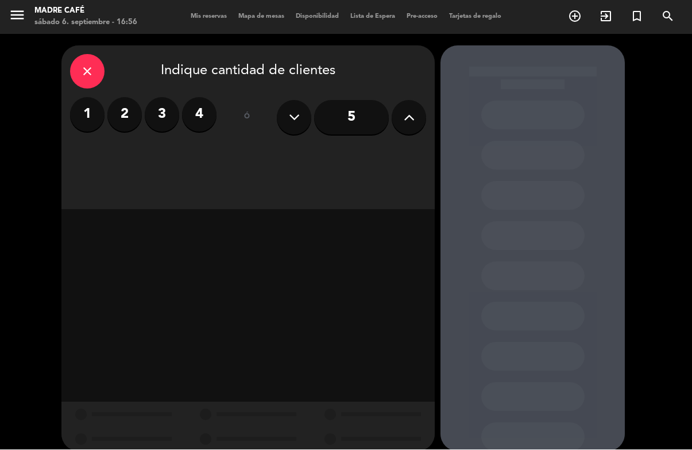
click at [91, 65] on icon "close" at bounding box center [87, 72] width 14 height 14
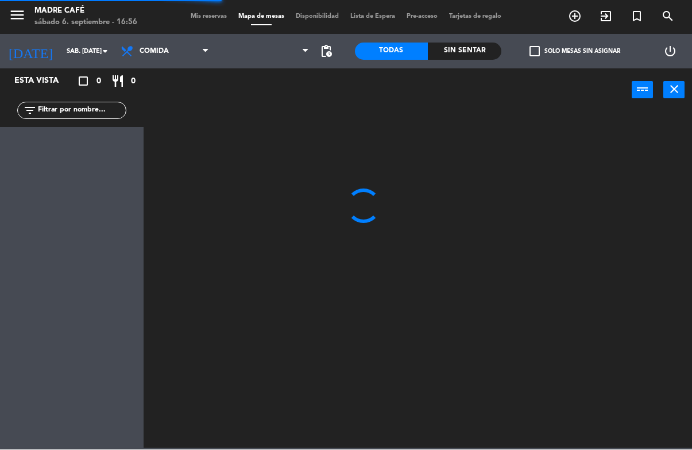
click at [618, 14] on span "exit_to_app" at bounding box center [605, 17] width 31 height 20
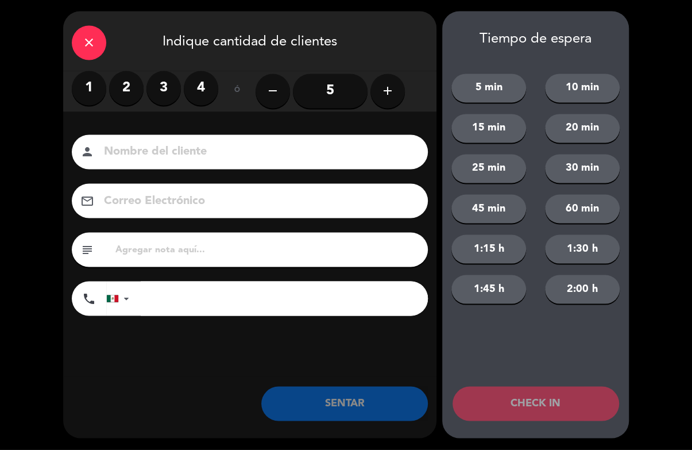
click at [136, 85] on label "2" at bounding box center [126, 88] width 34 height 34
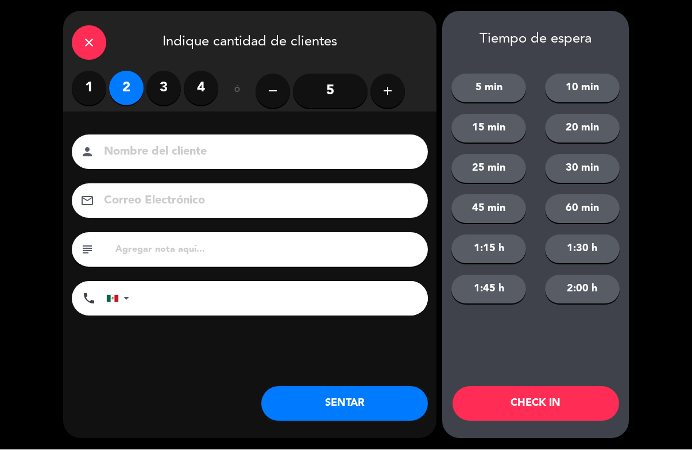
click at [384, 157] on input at bounding box center [258, 152] width 310 height 20
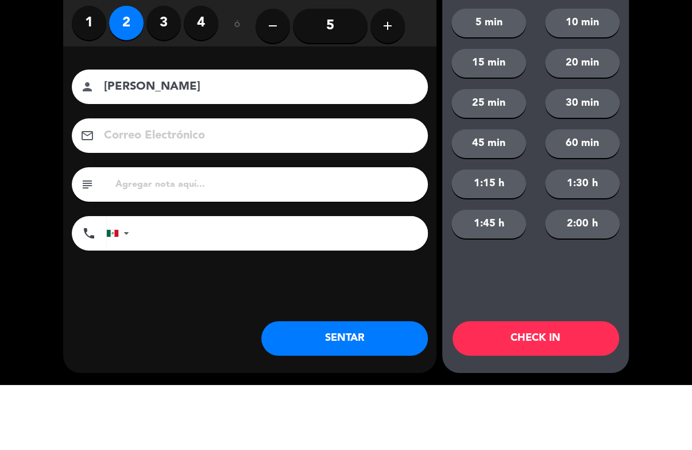
type input "[PERSON_NAME]"
click at [673, 36] on div "close Indique cantidad de clientes 1 2 3 4 ó remove 5 add Nombre del cliente pe…" at bounding box center [346, 225] width 692 height 450
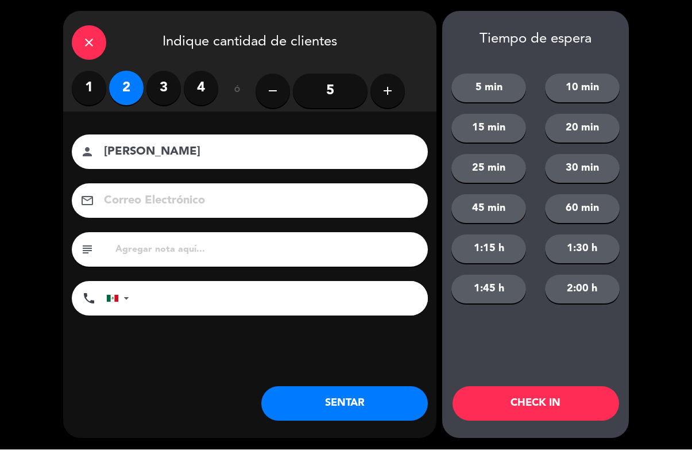
click at [545, 413] on button "CHECK IN" at bounding box center [535, 403] width 167 height 34
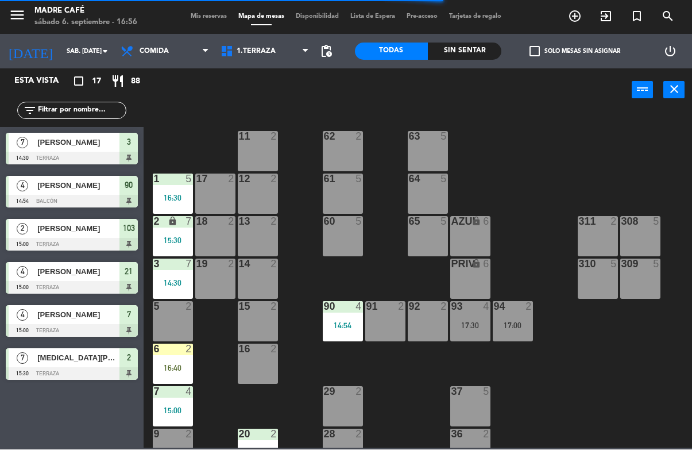
click at [94, 104] on input "text" at bounding box center [81, 110] width 89 height 13
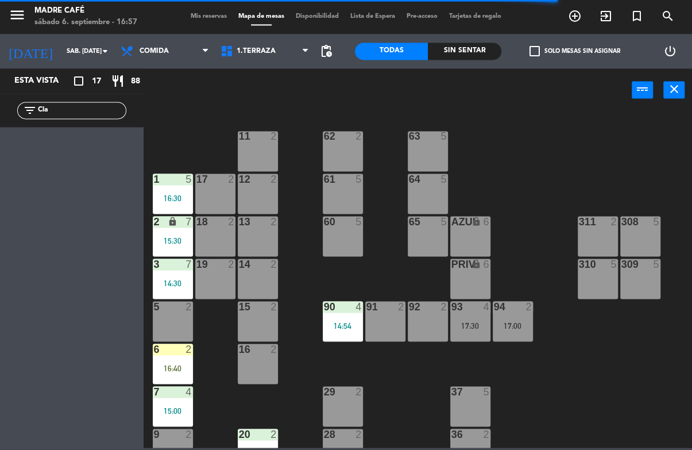
click at [594, 102] on div "power_input close" at bounding box center [388, 91] width 488 height 44
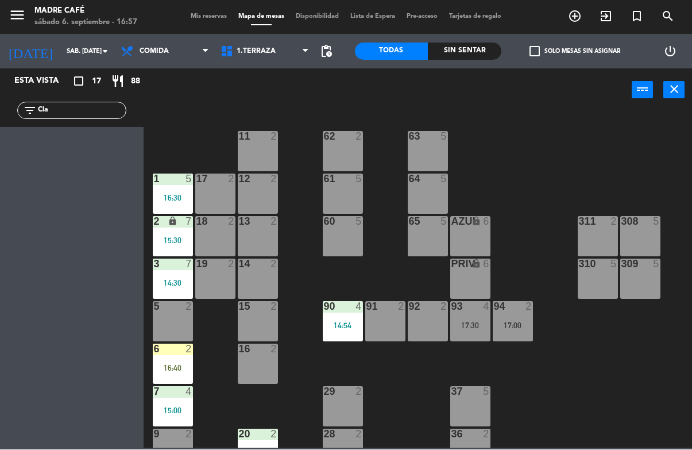
click at [88, 114] on input "Cla" at bounding box center [81, 110] width 89 height 13
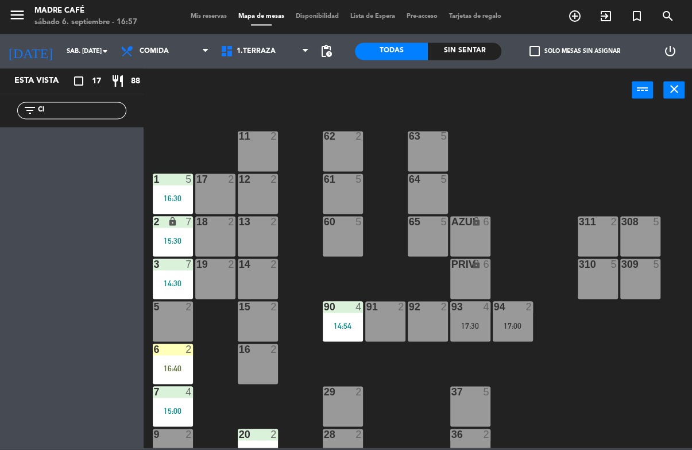
type input "C"
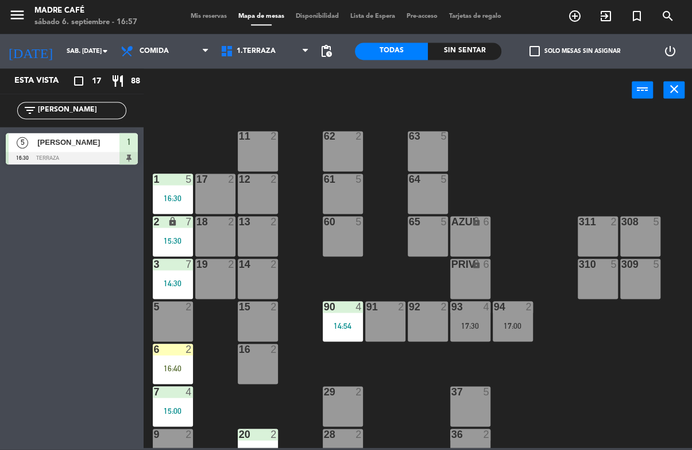
type input "J"
type input "Mir"
click at [530, 114] on div "11 2 63 5 62 2 12 2 1 5 16:30 61 5 64 5 17 2 13 2 2 lock 7 15:30 60 5 65 5 308 …" at bounding box center [420, 279] width 541 height 337
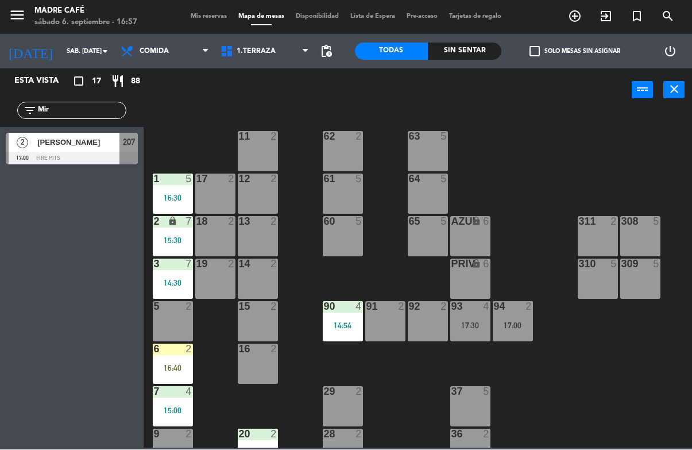
click at [108, 149] on div "[PERSON_NAME]" at bounding box center [77, 142] width 83 height 19
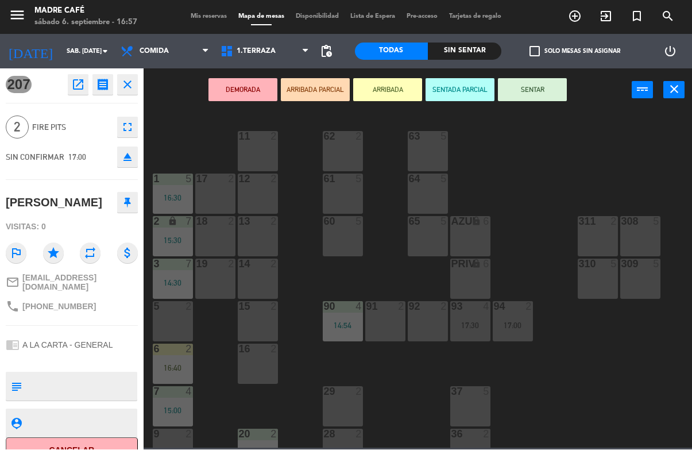
click at [401, 94] on button "ARRIBADA" at bounding box center [387, 90] width 69 height 23
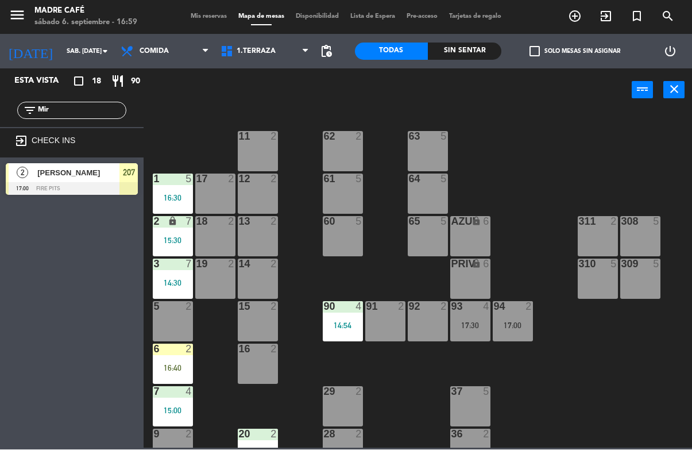
click at [607, 10] on icon "exit_to_app" at bounding box center [606, 17] width 14 height 14
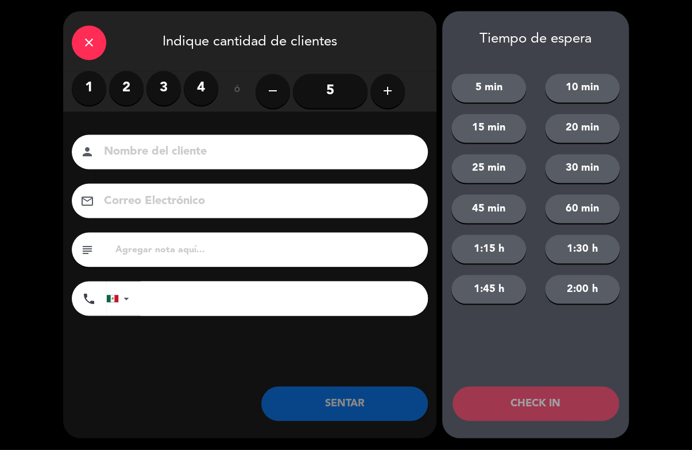
click at [84, 29] on div "close" at bounding box center [89, 43] width 34 height 34
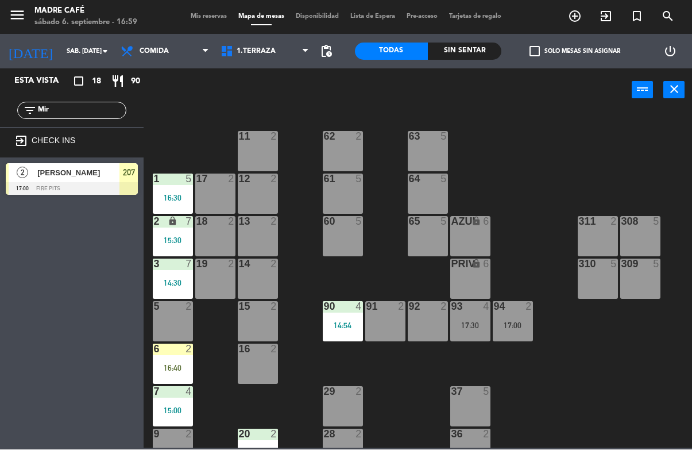
click at [266, 177] on div at bounding box center [257, 179] width 19 height 10
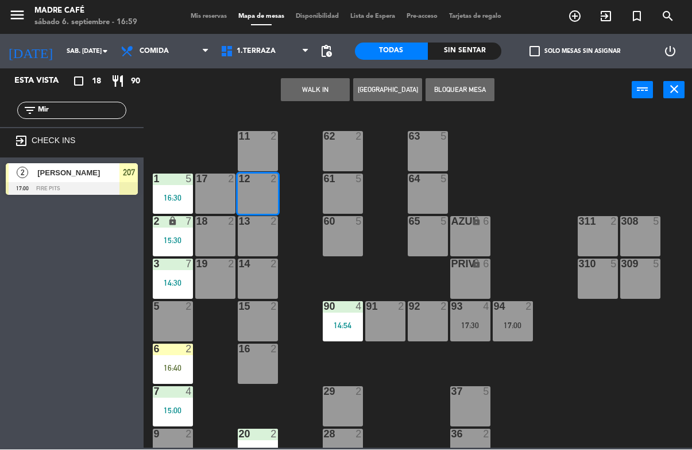
click at [313, 95] on button "WALK IN" at bounding box center [315, 90] width 69 height 23
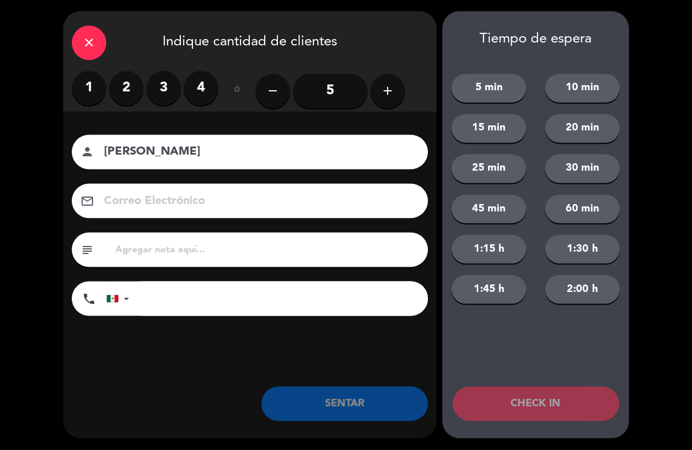
type input "[PERSON_NAME]"
click at [635, 125] on div "close Indique cantidad de clientes 1 2 3 4 ó remove 5 add Nombre del cliente pe…" at bounding box center [346, 225] width 692 height 450
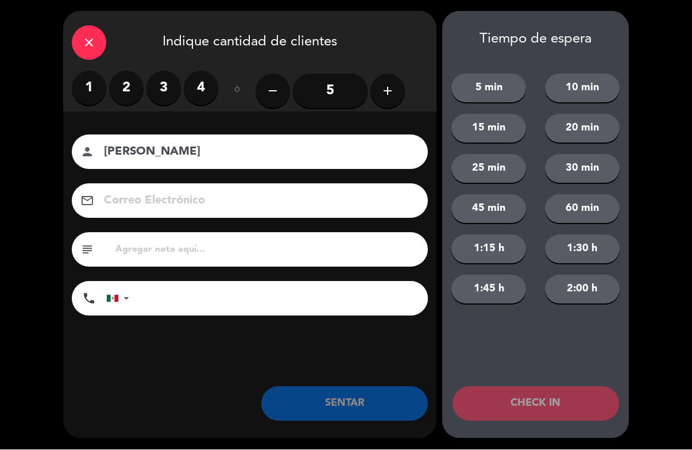
click at [393, 80] on button "add" at bounding box center [387, 91] width 34 height 34
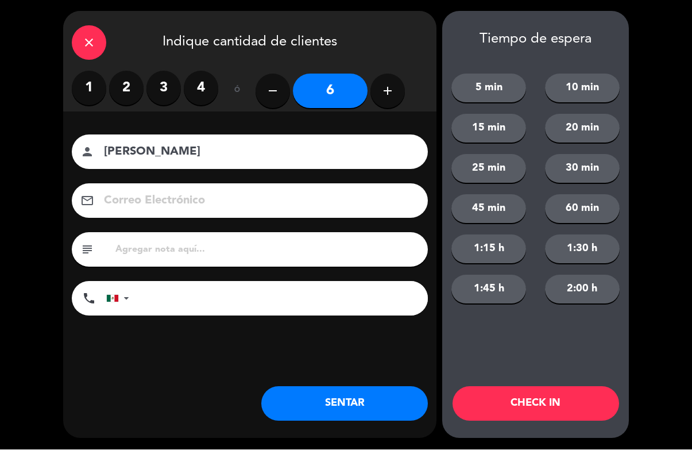
click at [376, 108] on div "remove 6 add" at bounding box center [330, 91] width 149 height 40
click at [389, 88] on icon "add" at bounding box center [388, 91] width 14 height 14
click at [388, 87] on icon "add" at bounding box center [388, 91] width 14 height 14
click at [384, 86] on icon "add" at bounding box center [388, 91] width 14 height 14
click at [380, 92] on button "add" at bounding box center [387, 91] width 34 height 34
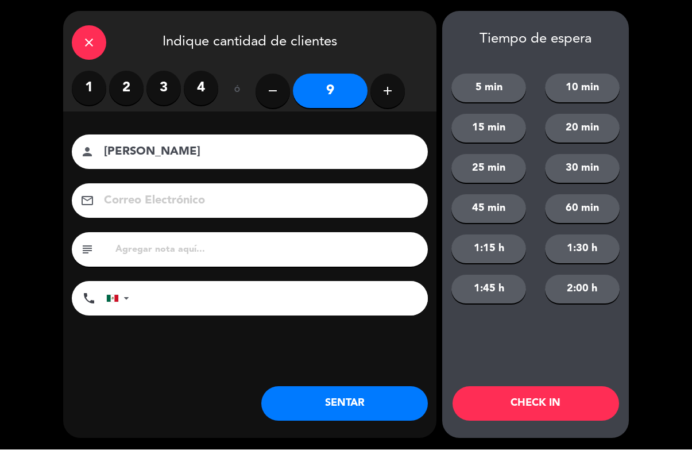
type input "10"
click at [522, 429] on div "Tiempo de espera 5 min 10 min 15 min 20 min 25 min 30 min 45 min 60 min 1:15 h …" at bounding box center [535, 224] width 187 height 427
click at [504, 382] on div "Tiempo de espera 5 min 10 min 15 min 20 min 25 min 30 min 45 min 60 min 1:15 h …" at bounding box center [535, 224] width 187 height 427
click at [505, 383] on div "Tiempo de espera 5 min 10 min 15 min 20 min 25 min 30 min 45 min 60 min 1:15 h …" at bounding box center [535, 224] width 187 height 427
click at [514, 402] on button "CHECK IN" at bounding box center [535, 403] width 167 height 34
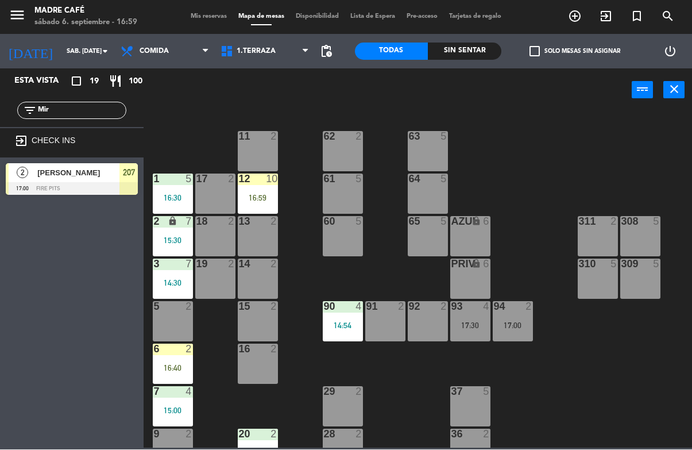
click at [93, 117] on input "Mir" at bounding box center [81, 110] width 89 height 13
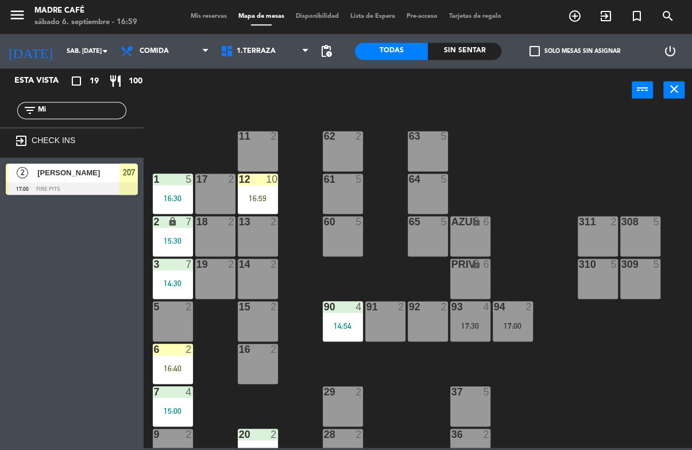
type input "M"
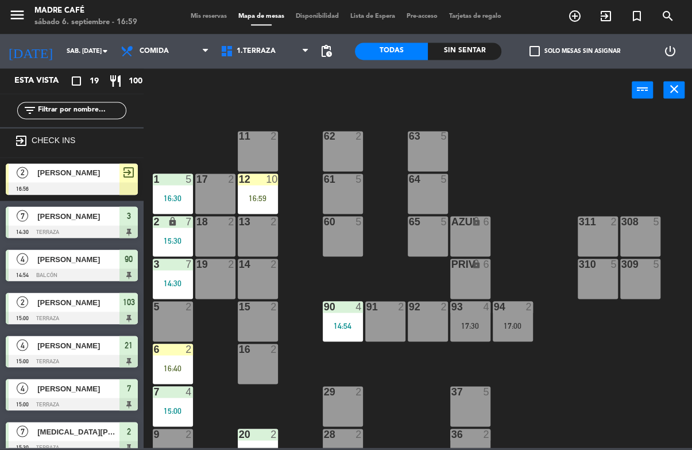
click at [629, 114] on div "11 2 63 5 62 2 12 10 16:59 1 5 16:30 61 5 64 5 17 2 13 2 2 lock 7 15:30 60 5 65…" at bounding box center [420, 279] width 541 height 337
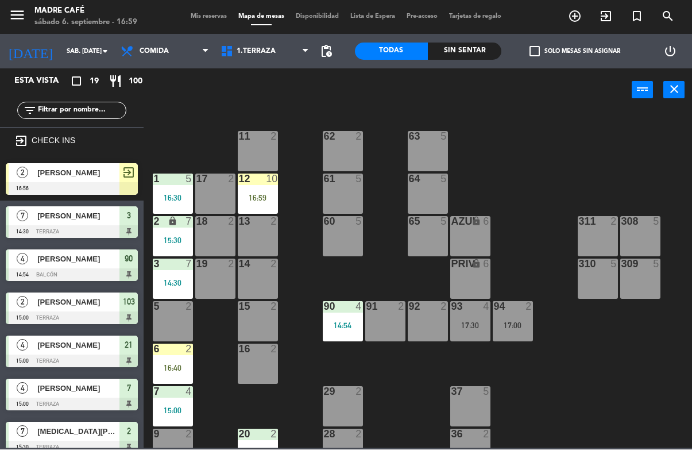
click at [95, 104] on input "text" at bounding box center [81, 110] width 89 height 13
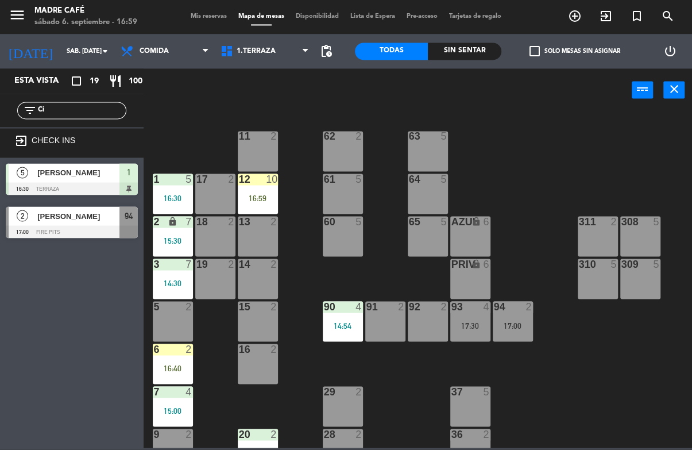
type input "Ci"
click at [620, 111] on div "11 2 63 5 62 2 12 10 16:59 1 5 16:30 61 5 64 5 17 2 13 2 2 lock 7 15:30 60 5 65…" at bounding box center [420, 279] width 541 height 337
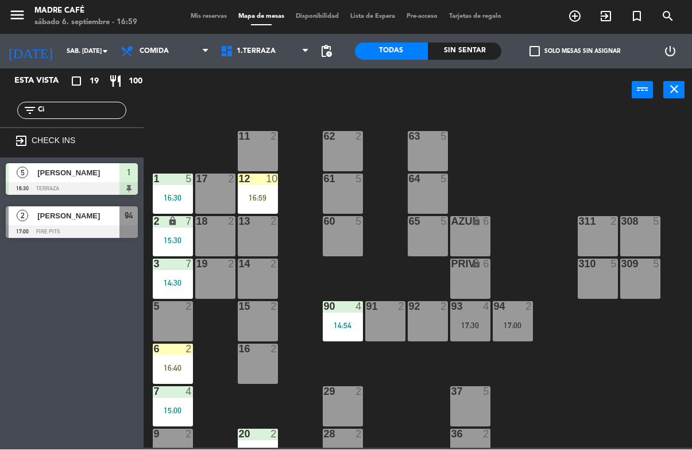
click at [75, 235] on div at bounding box center [72, 232] width 132 height 13
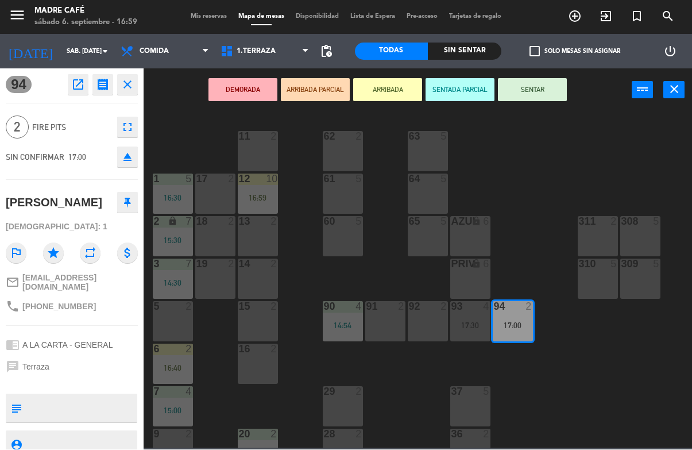
click at [401, 89] on button "ARRIBADA" at bounding box center [387, 90] width 69 height 23
click at [502, 134] on div "11 2 63 5 62 2 12 10 16:59 1 5 16:30 61 5 64 5 17 2 13 2 2 lock 7 15:30 60 5 65…" at bounding box center [420, 279] width 541 height 337
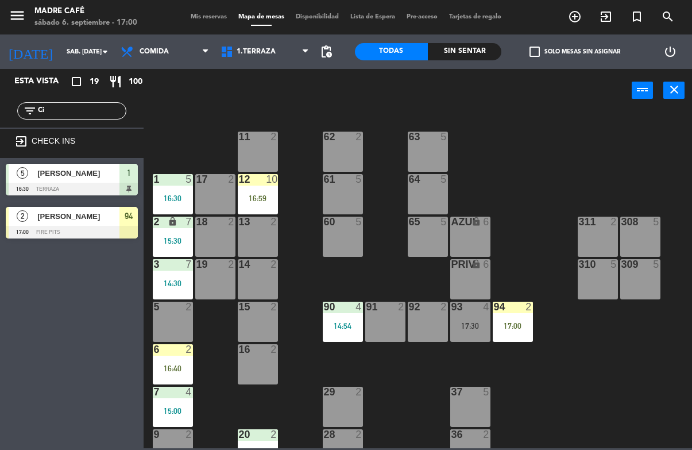
click at [101, 109] on input "Ci" at bounding box center [81, 110] width 89 height 13
type input "C"
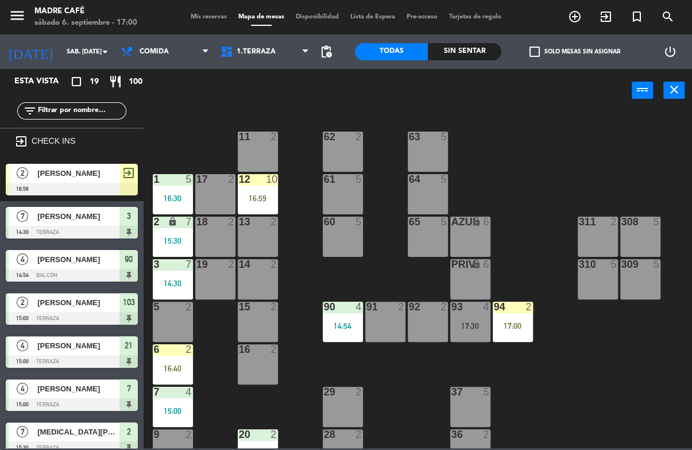
click at [608, 15] on icon "exit_to_app" at bounding box center [606, 17] width 14 height 14
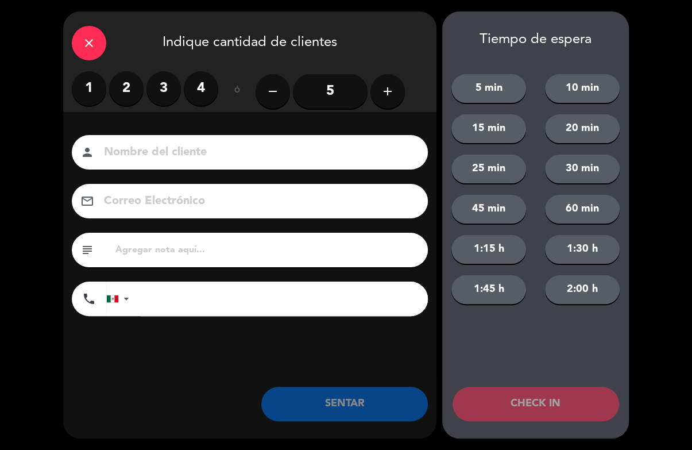
click at [149, 86] on label "3" at bounding box center [163, 88] width 34 height 34
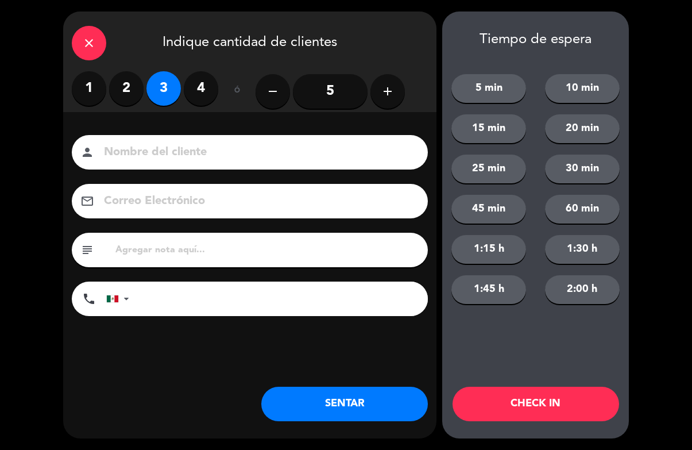
click at [131, 83] on label "2" at bounding box center [126, 88] width 34 height 34
click at [264, 144] on input at bounding box center [258, 152] width 310 height 20
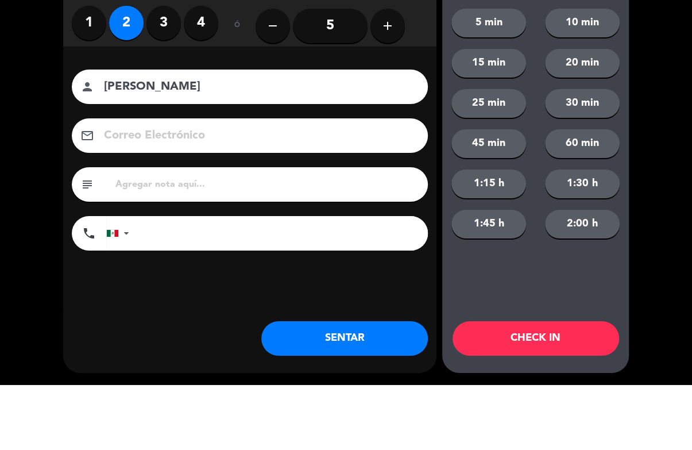
type input "[PERSON_NAME]"
click at [664, 88] on div "close Indique cantidad de clientes 1 2 3 4 ó remove 5 add Nombre del cliente pe…" at bounding box center [346, 225] width 692 height 450
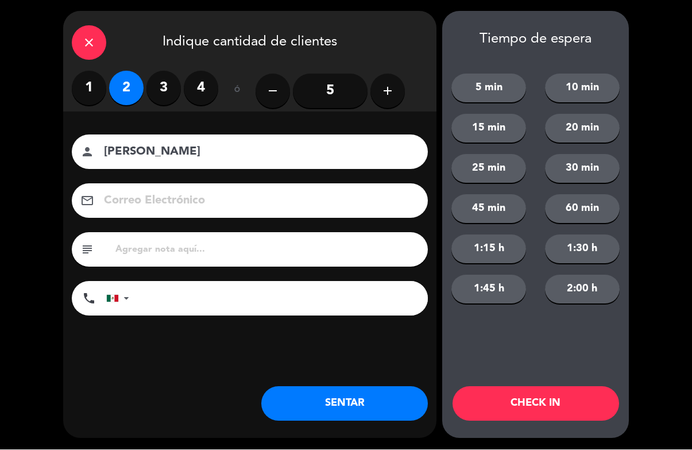
click at [547, 414] on button "CHECK IN" at bounding box center [535, 403] width 167 height 34
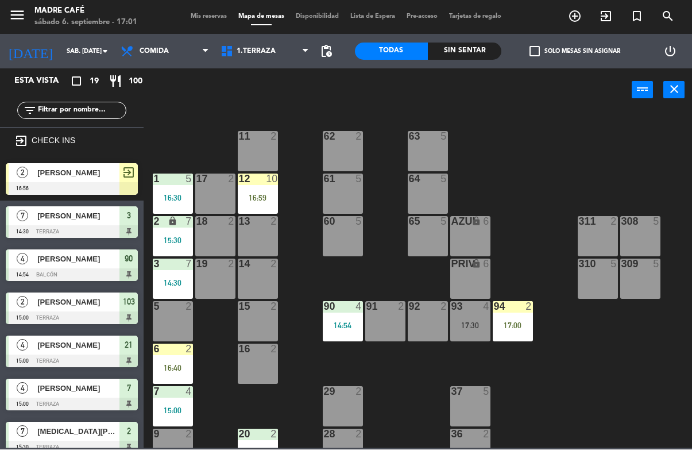
click at [75, 106] on input "text" at bounding box center [81, 110] width 89 height 13
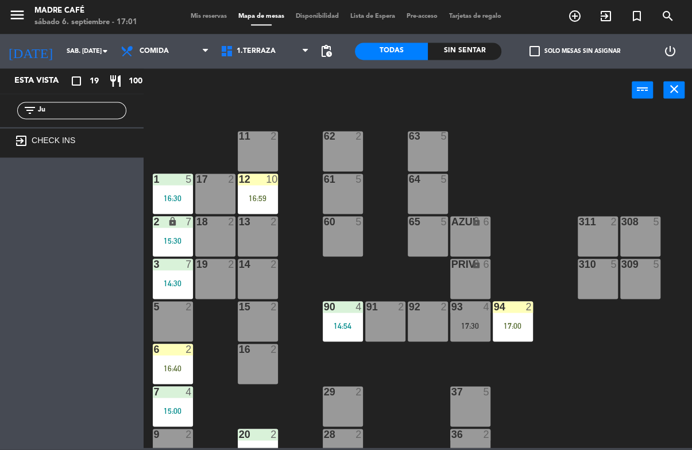
type input "J"
